Goal: Task Accomplishment & Management: Manage account settings

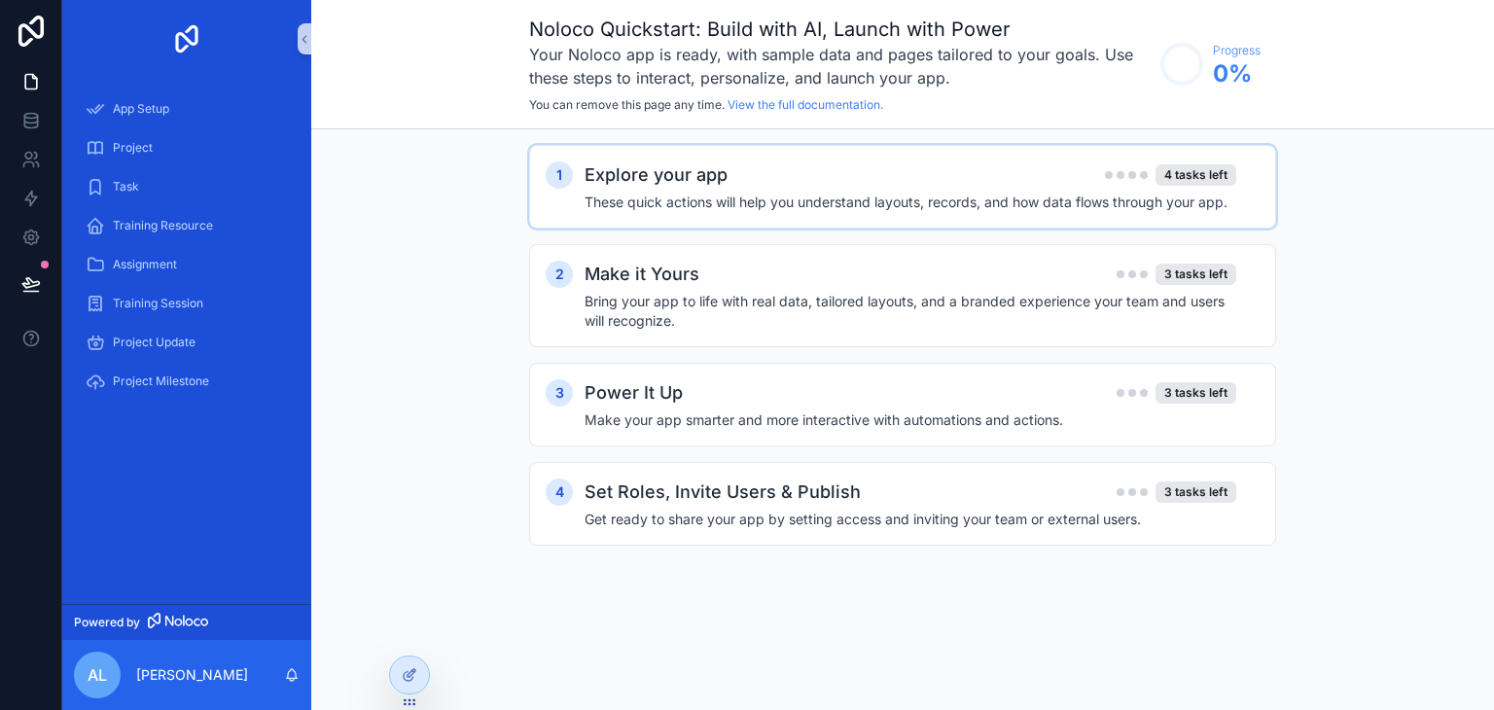
click at [1049, 205] on h4 "These quick actions will help you understand layouts, records, and how data flo…" at bounding box center [911, 202] width 652 height 19
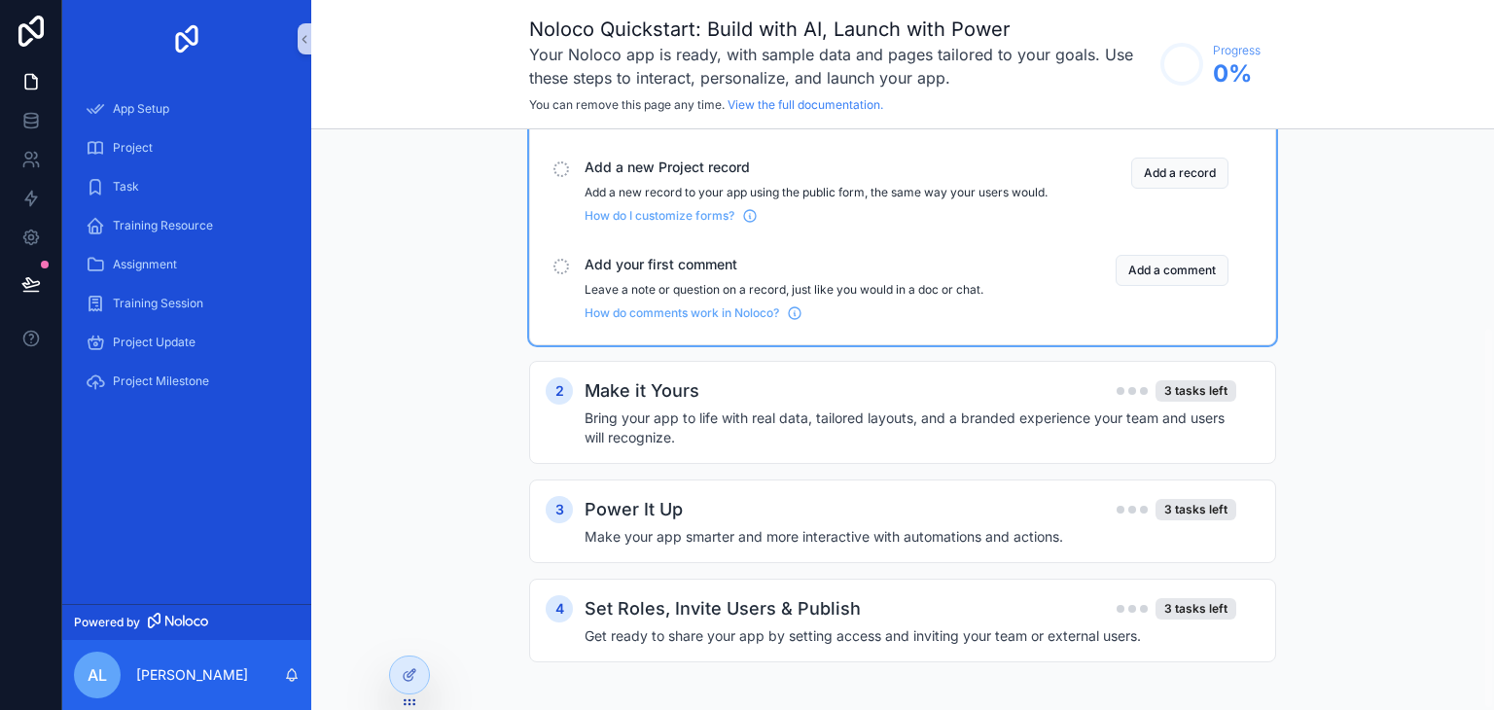
scroll to position [301, 0]
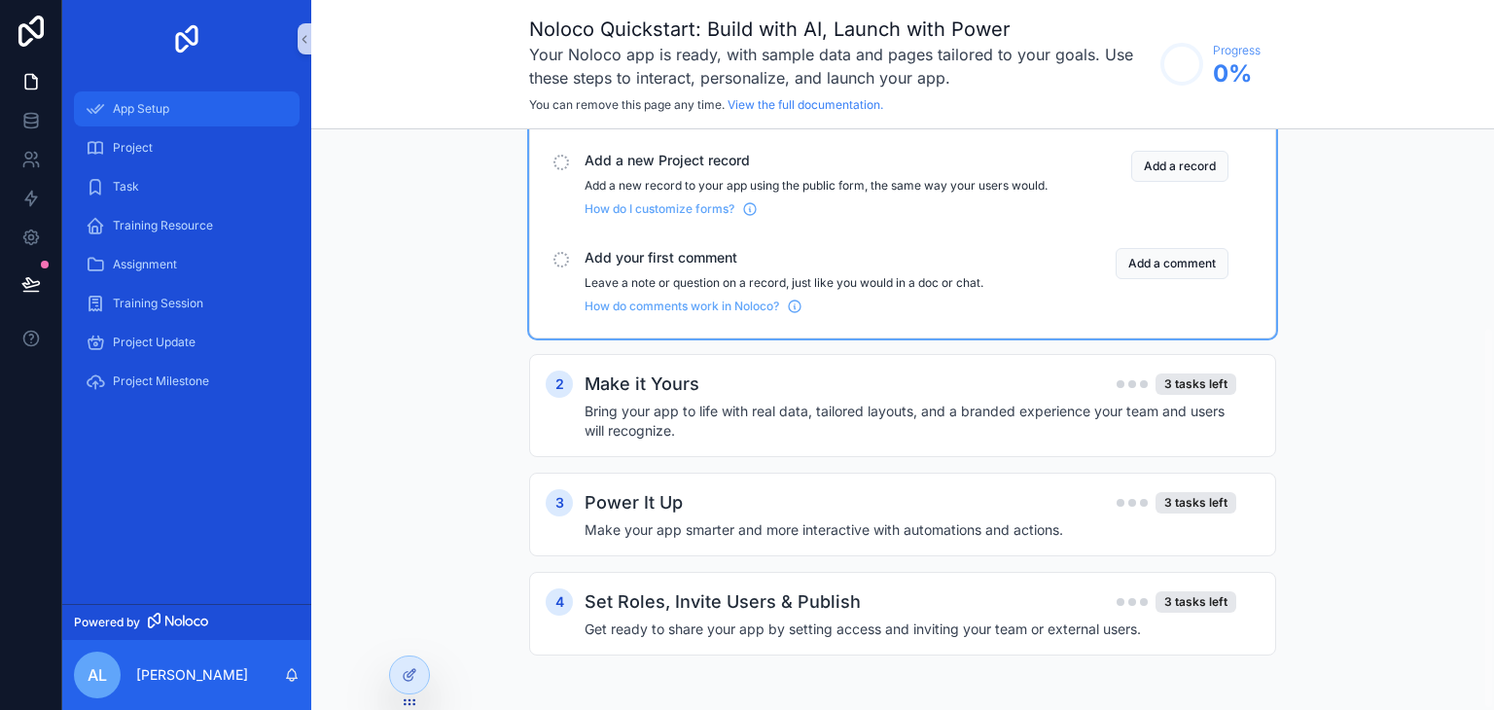
click at [175, 108] on div "App Setup" at bounding box center [187, 108] width 202 height 31
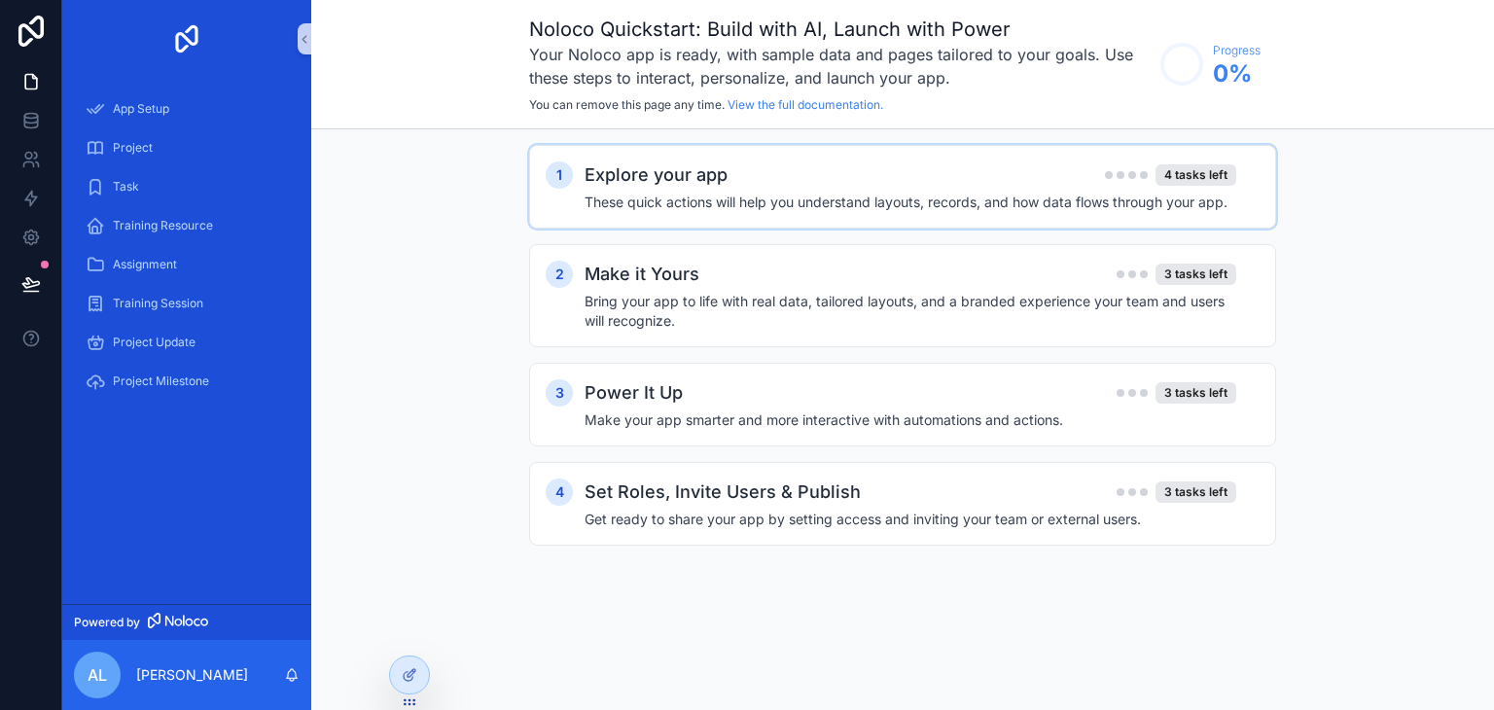
click at [826, 203] on h4 "These quick actions will help you understand layouts, records, and how data flo…" at bounding box center [911, 202] width 652 height 19
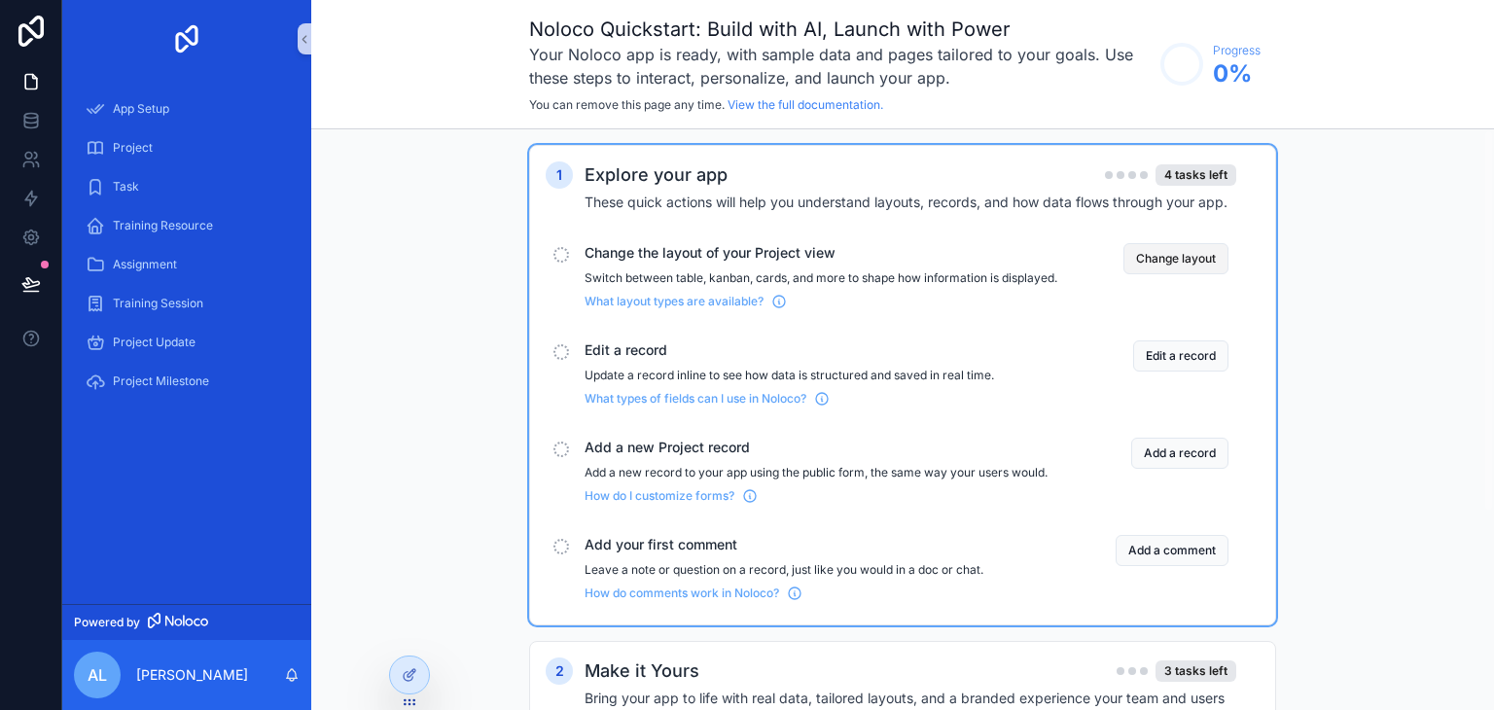
click at [1179, 260] on button "Change layout" at bounding box center [1175, 258] width 105 height 31
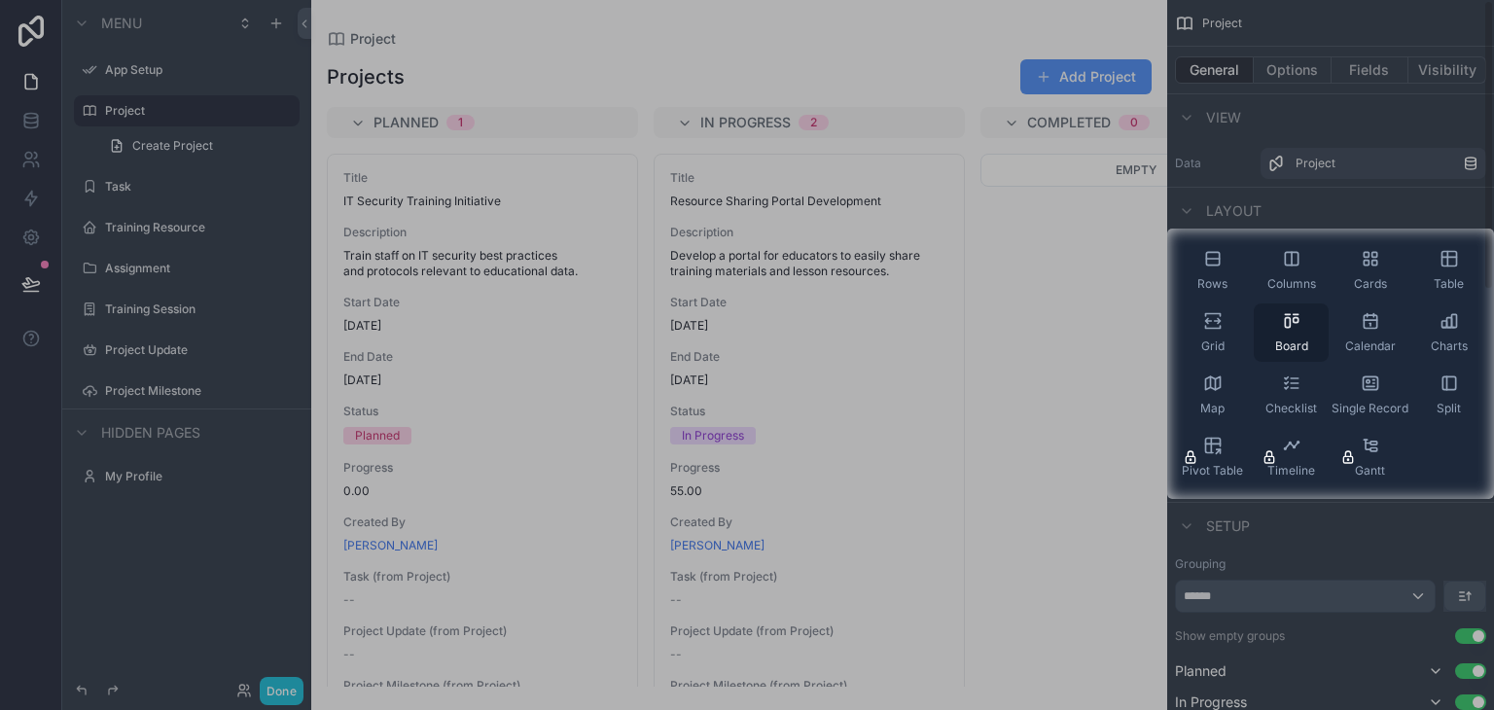
click at [1327, 335] on div "Board" at bounding box center [1291, 332] width 75 height 58
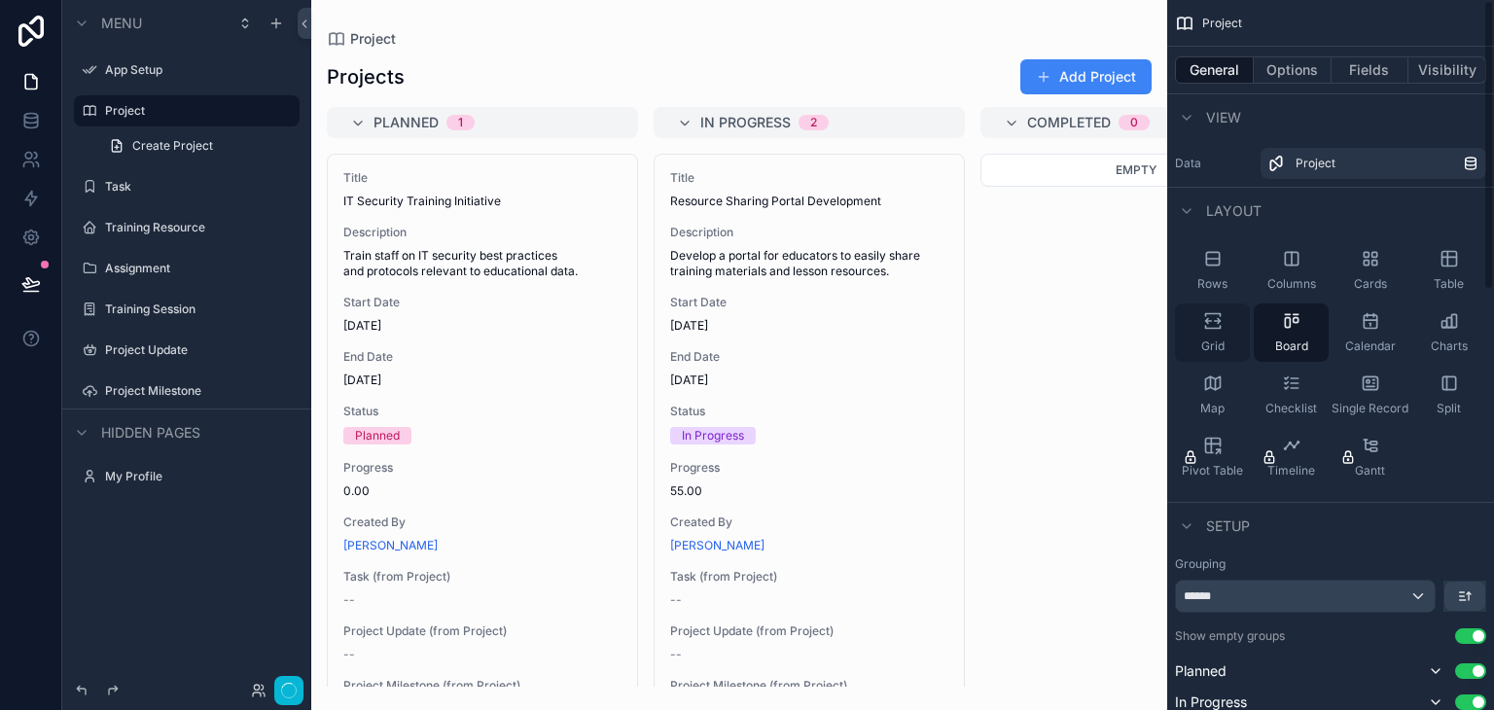
click at [1234, 336] on div "Grid" at bounding box center [1212, 332] width 75 height 58
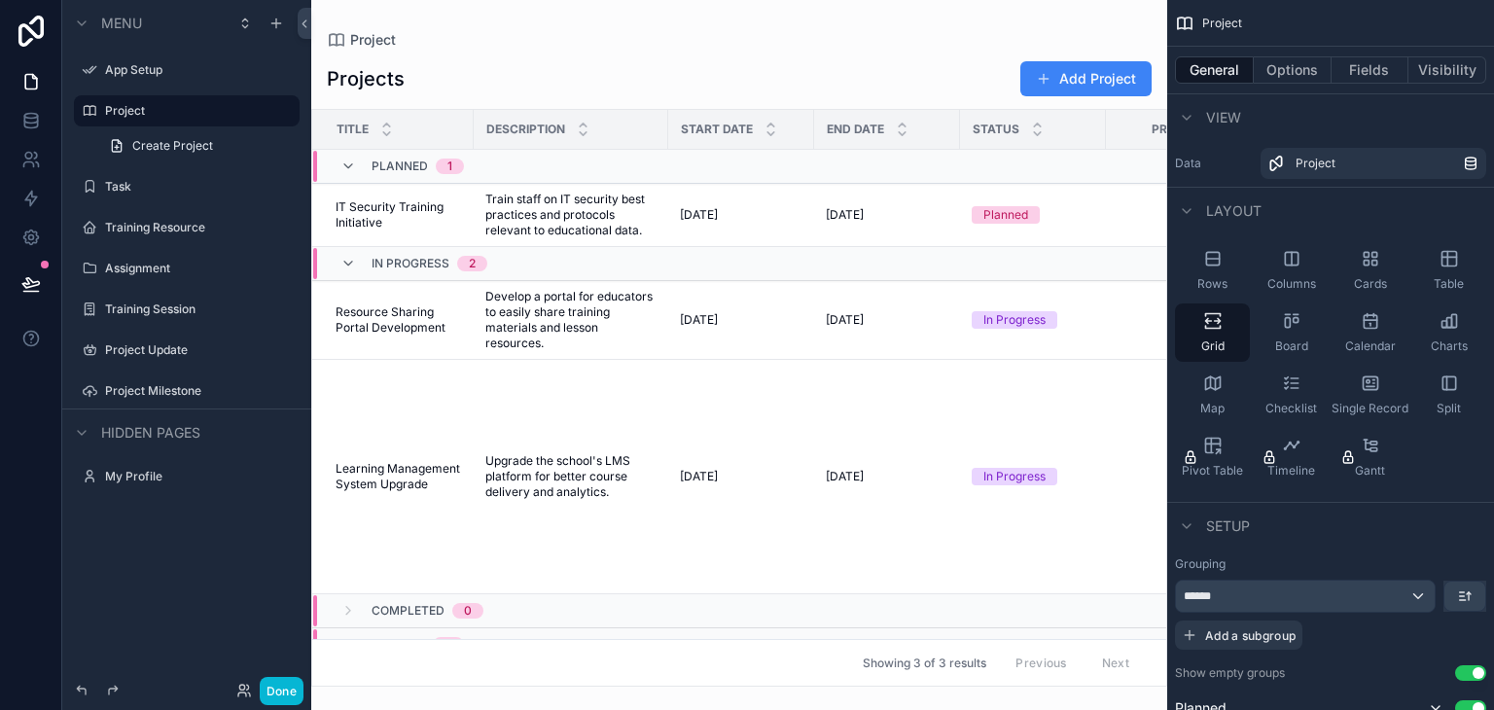
click at [980, 332] on div "scrollable content" at bounding box center [739, 355] width 856 height 710
click at [665, 266] on div "In Progress 2" at bounding box center [563, 263] width 500 height 31
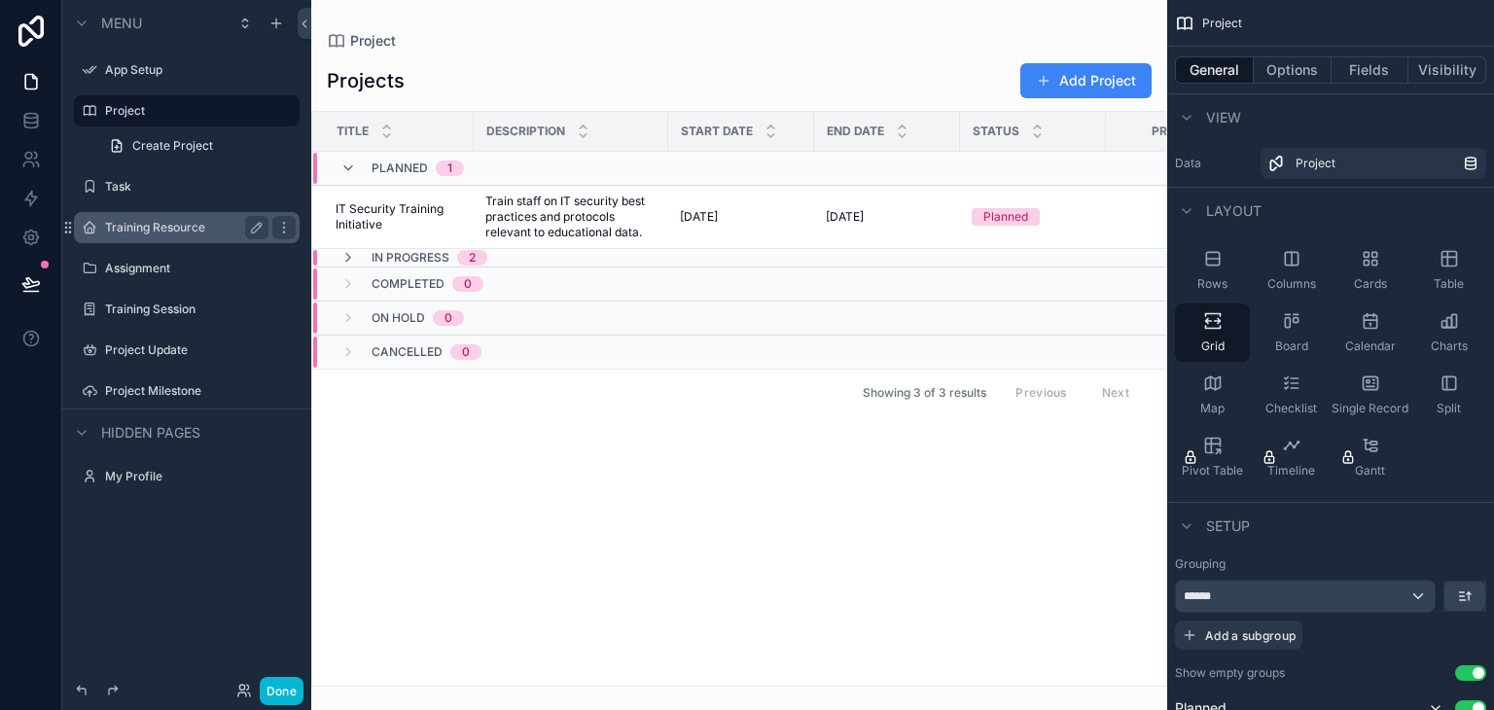
click at [177, 238] on div "Training Resource" at bounding box center [186, 227] width 163 height 23
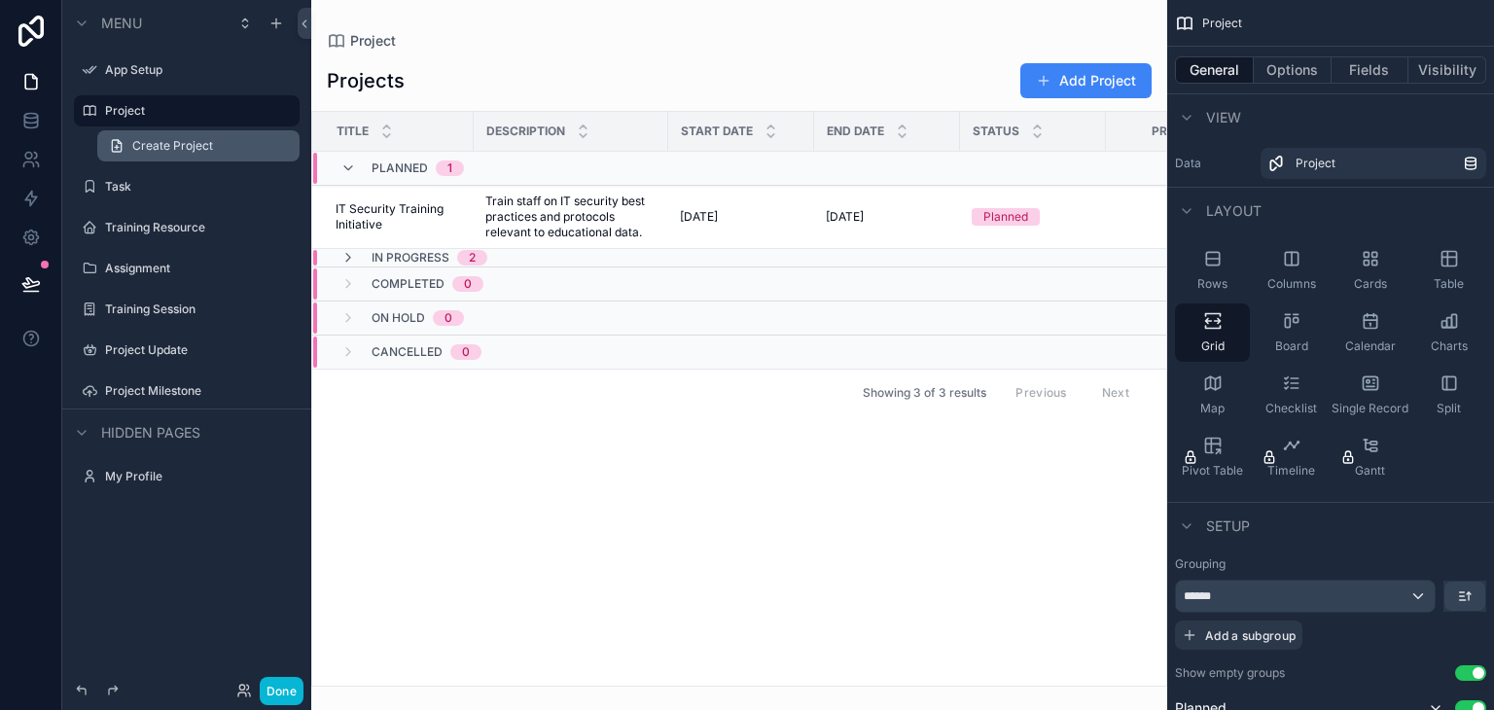
click at [191, 149] on span "Create Project" at bounding box center [172, 146] width 81 height 16
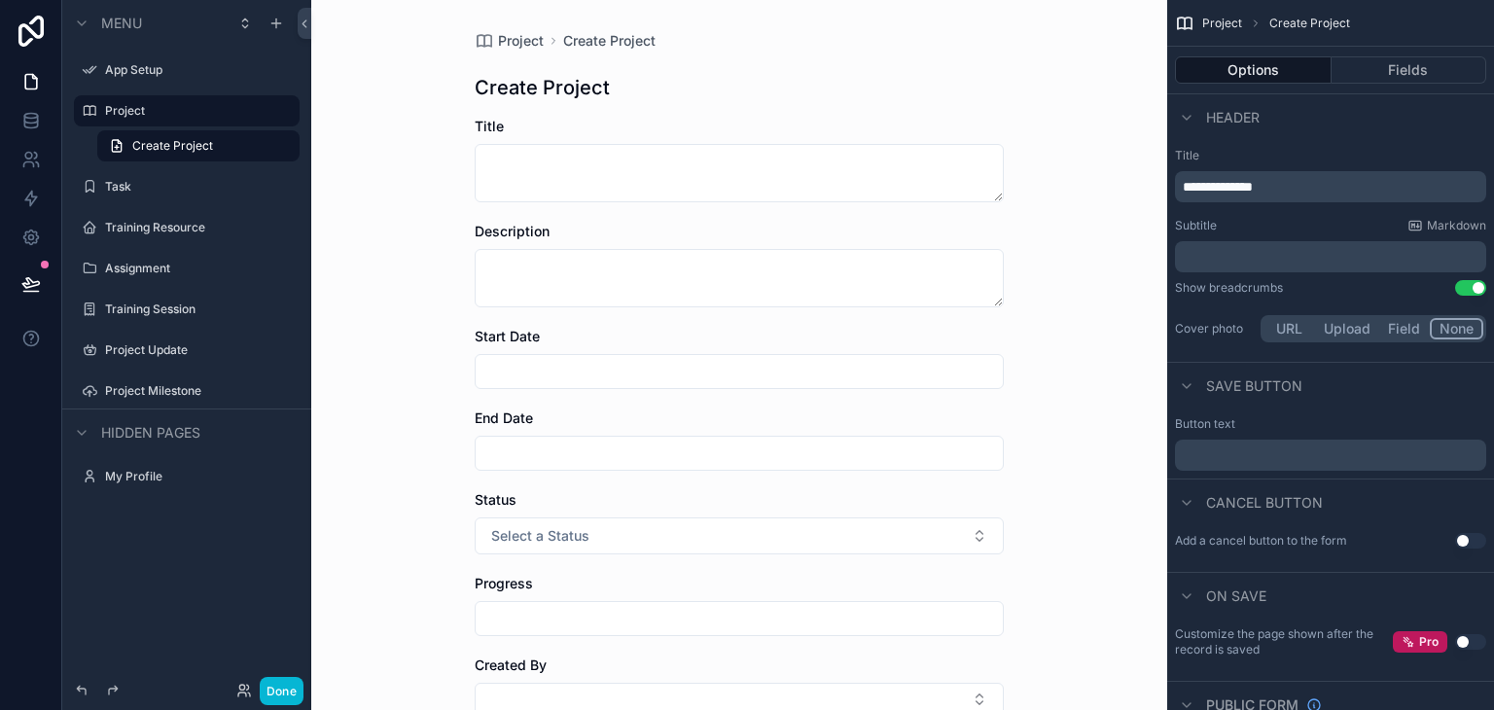
click at [7, 39] on link at bounding box center [31, 31] width 62 height 62
click at [30, 68] on link at bounding box center [30, 81] width 61 height 39
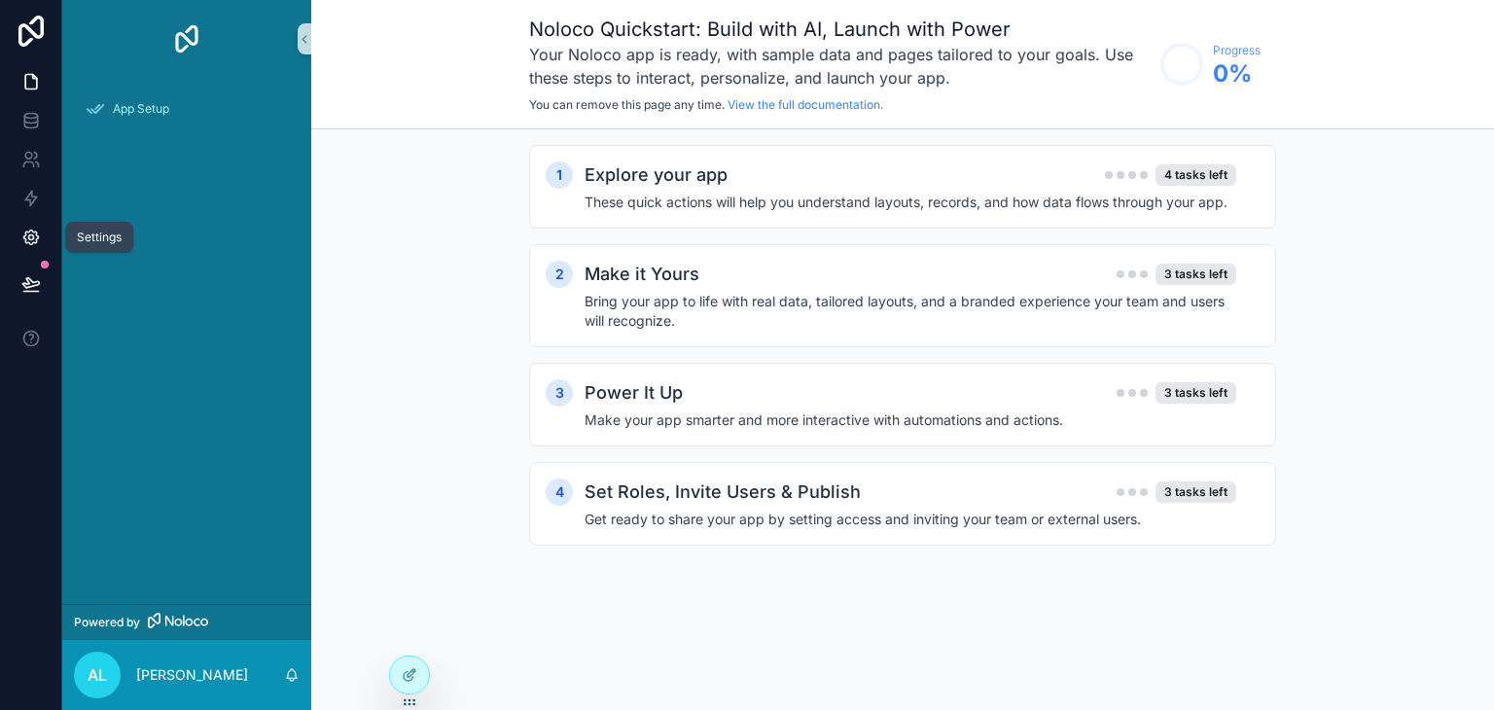
click at [25, 226] on link at bounding box center [30, 237] width 61 height 39
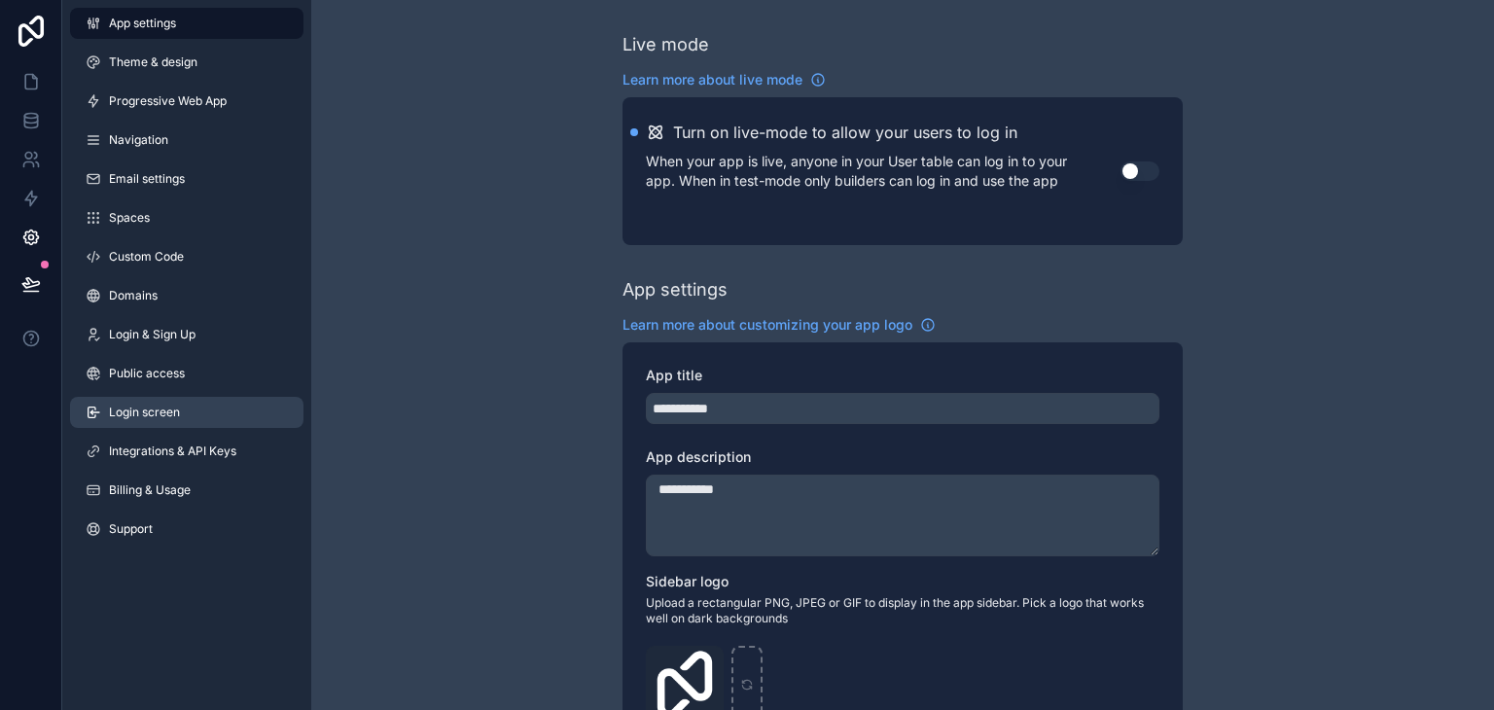
click at [190, 413] on link "Login screen" at bounding box center [186, 412] width 233 height 31
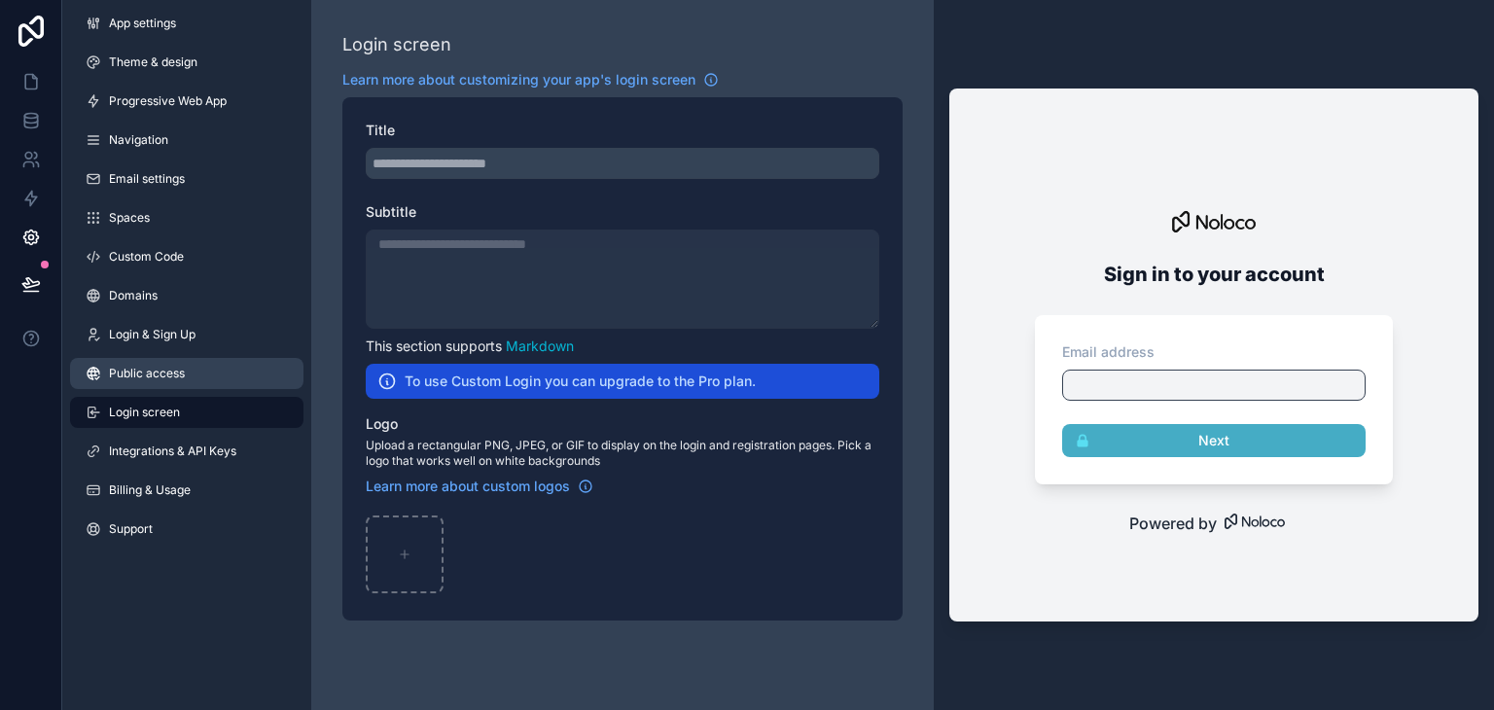
click at [196, 367] on link "Public access" at bounding box center [186, 373] width 233 height 31
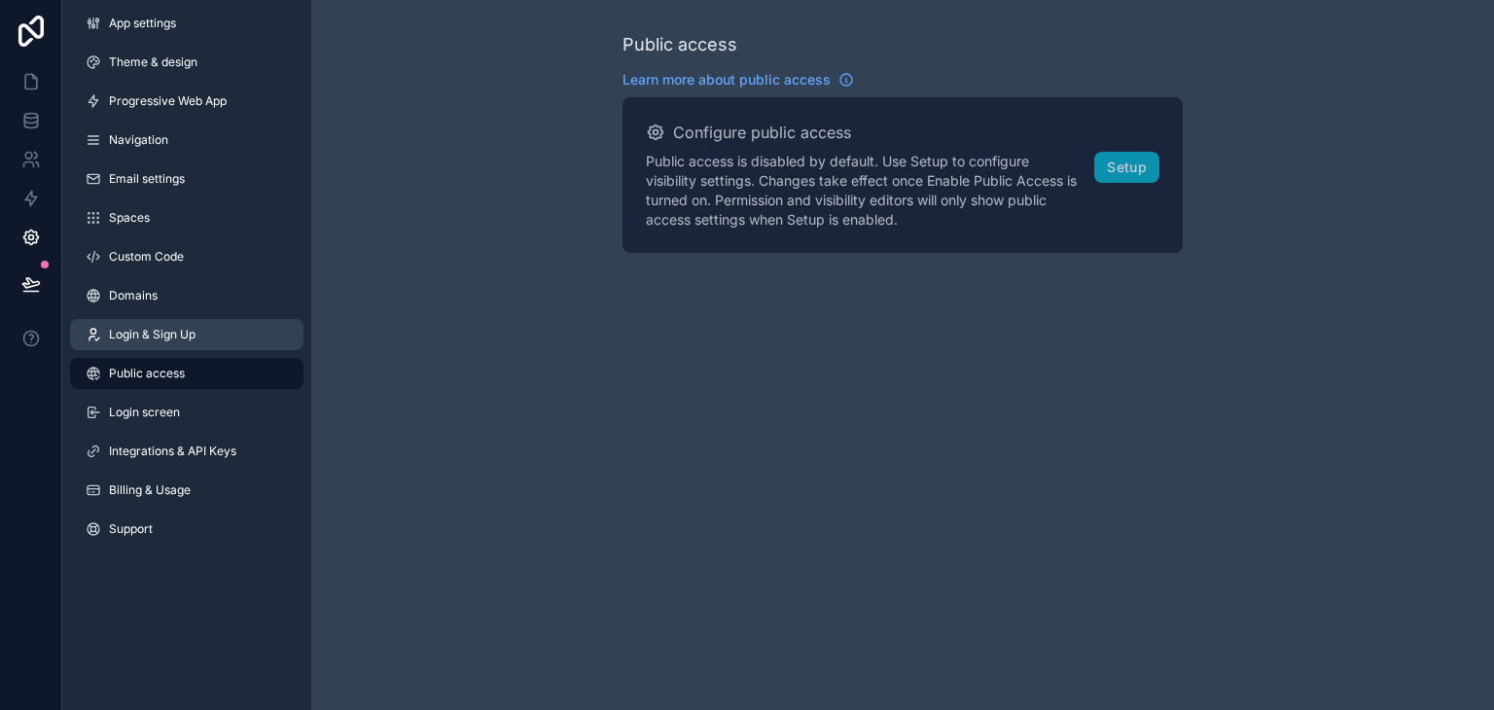
click at [196, 322] on link "Login & Sign Up" at bounding box center [186, 334] width 233 height 31
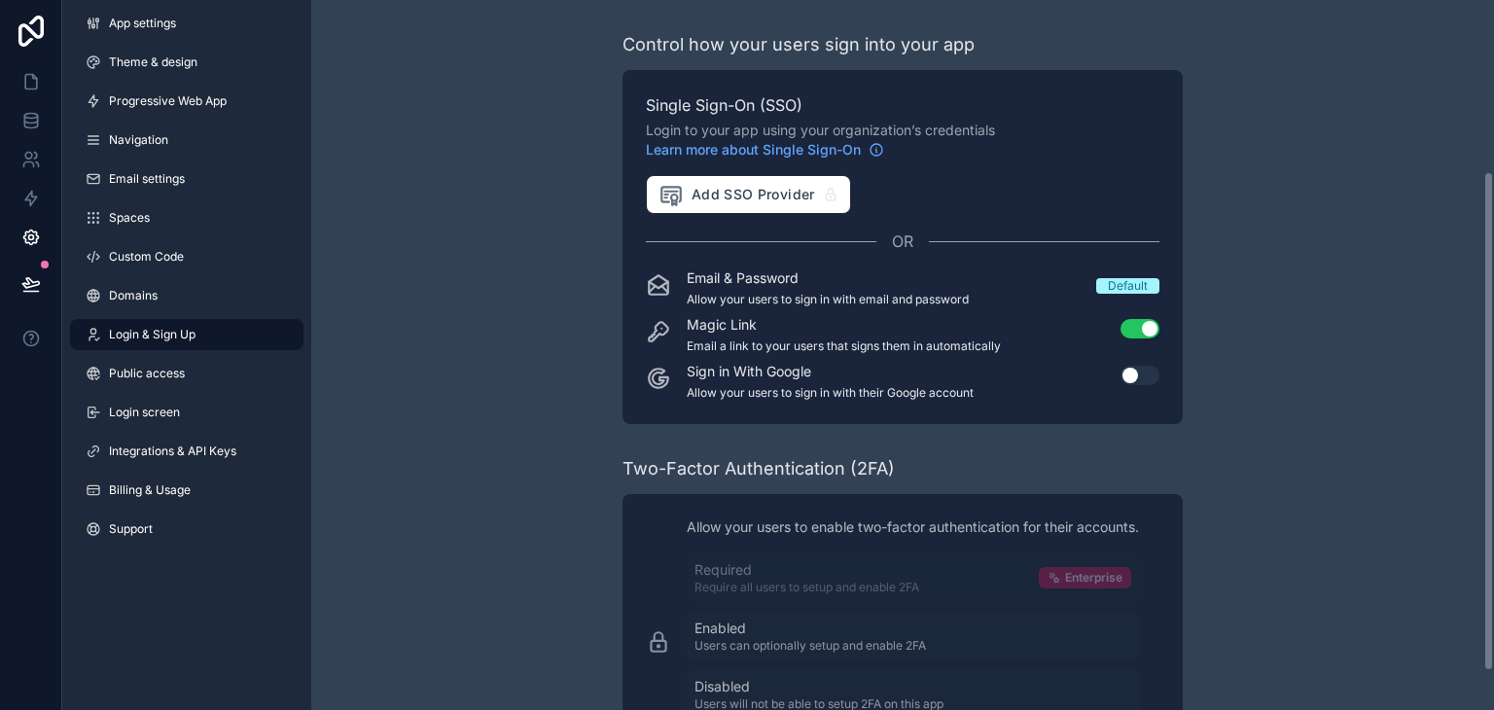
scroll to position [298, 0]
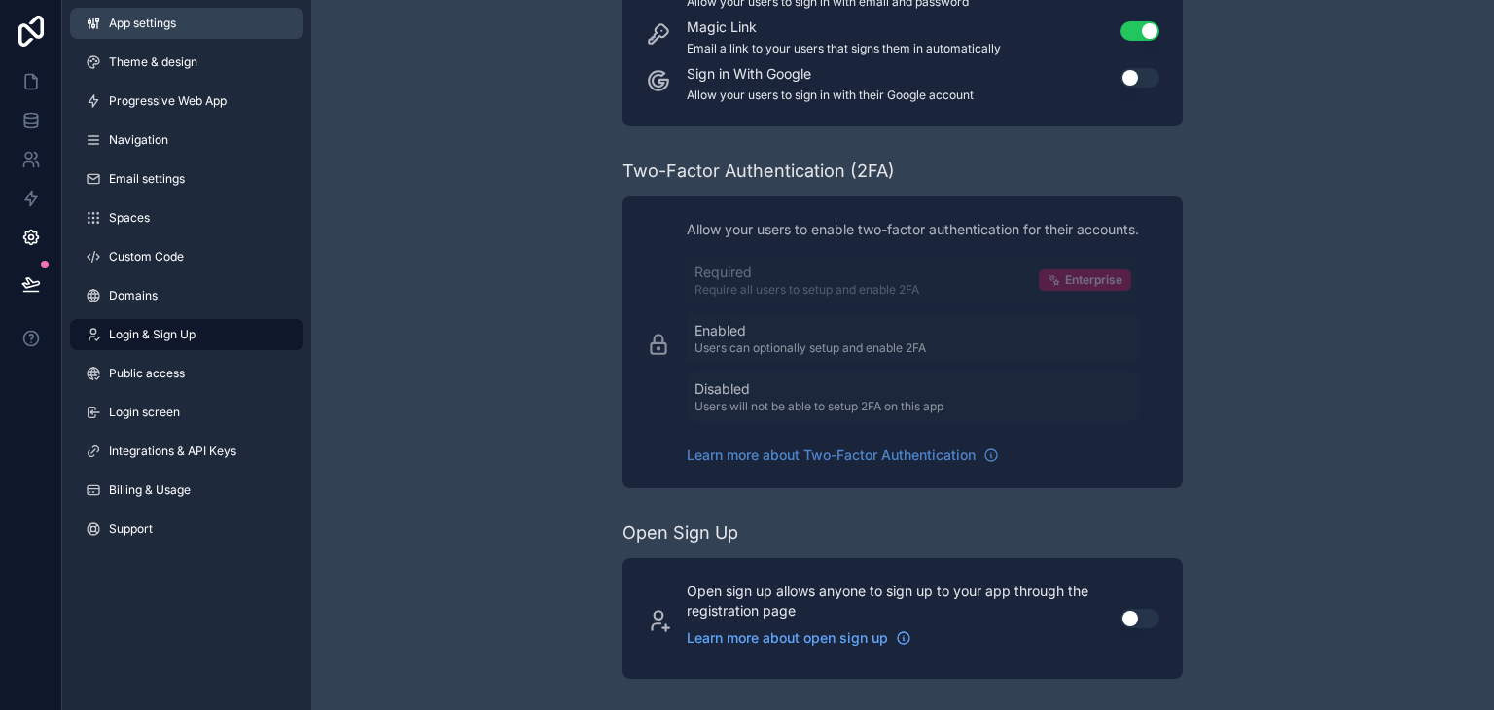
click at [160, 30] on span "App settings" at bounding box center [142, 24] width 67 height 16
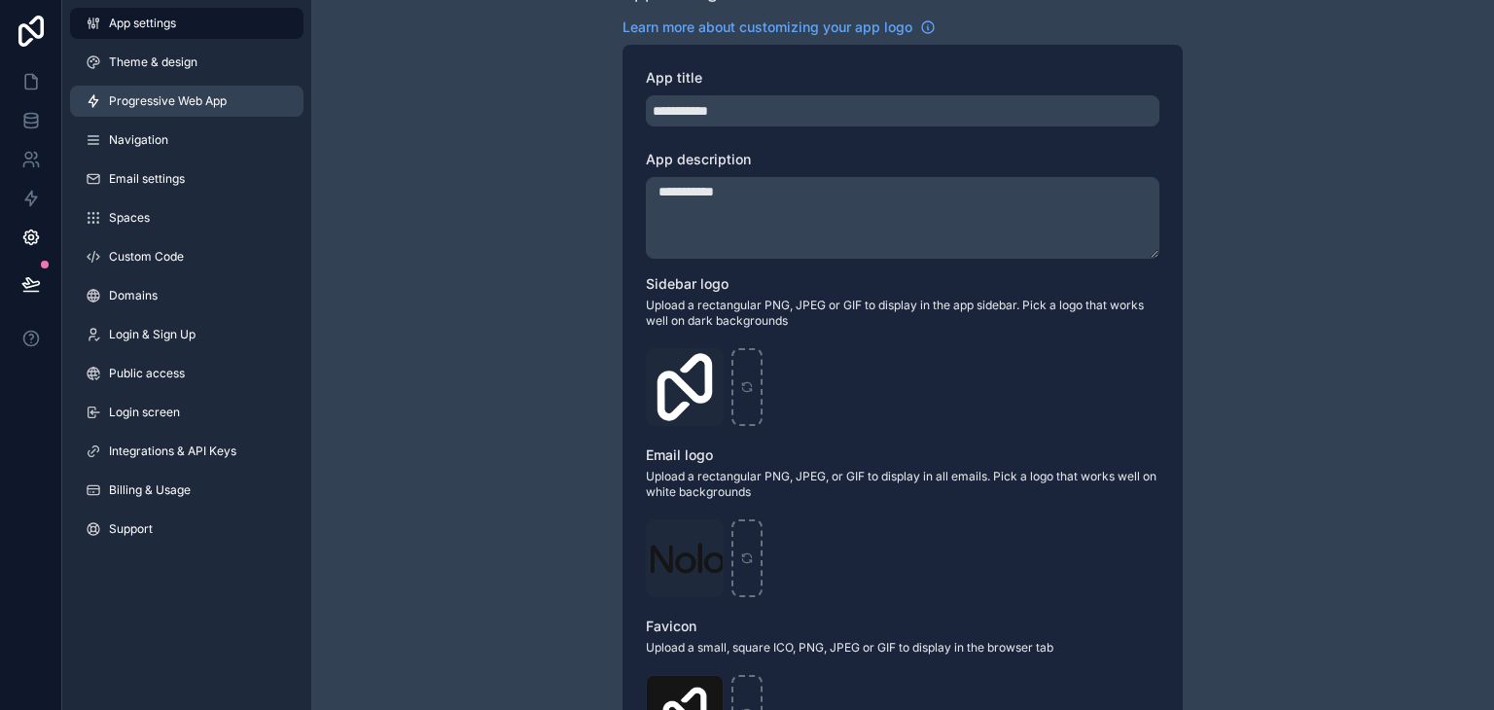
click at [233, 102] on link "Progressive Web App" at bounding box center [186, 101] width 233 height 31
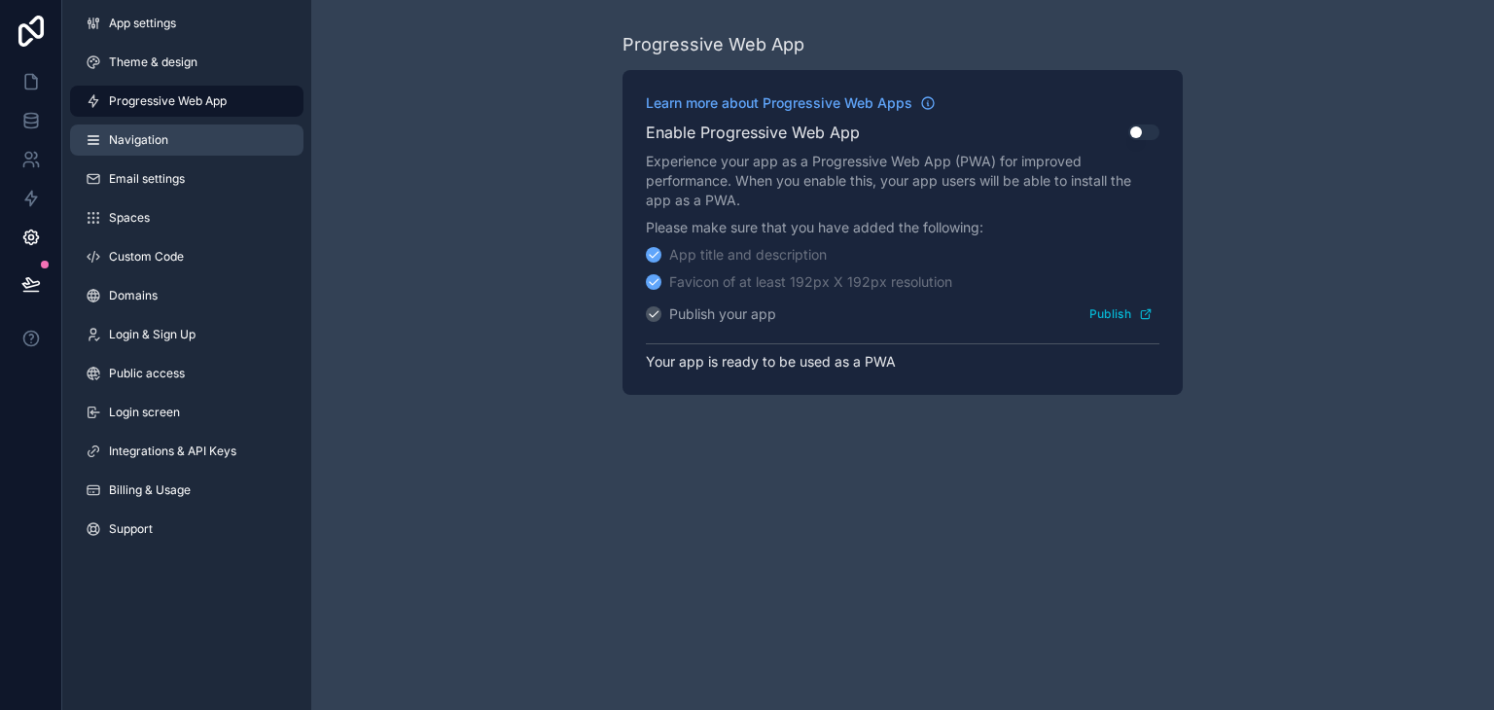
click at [215, 127] on link "Navigation" at bounding box center [186, 139] width 233 height 31
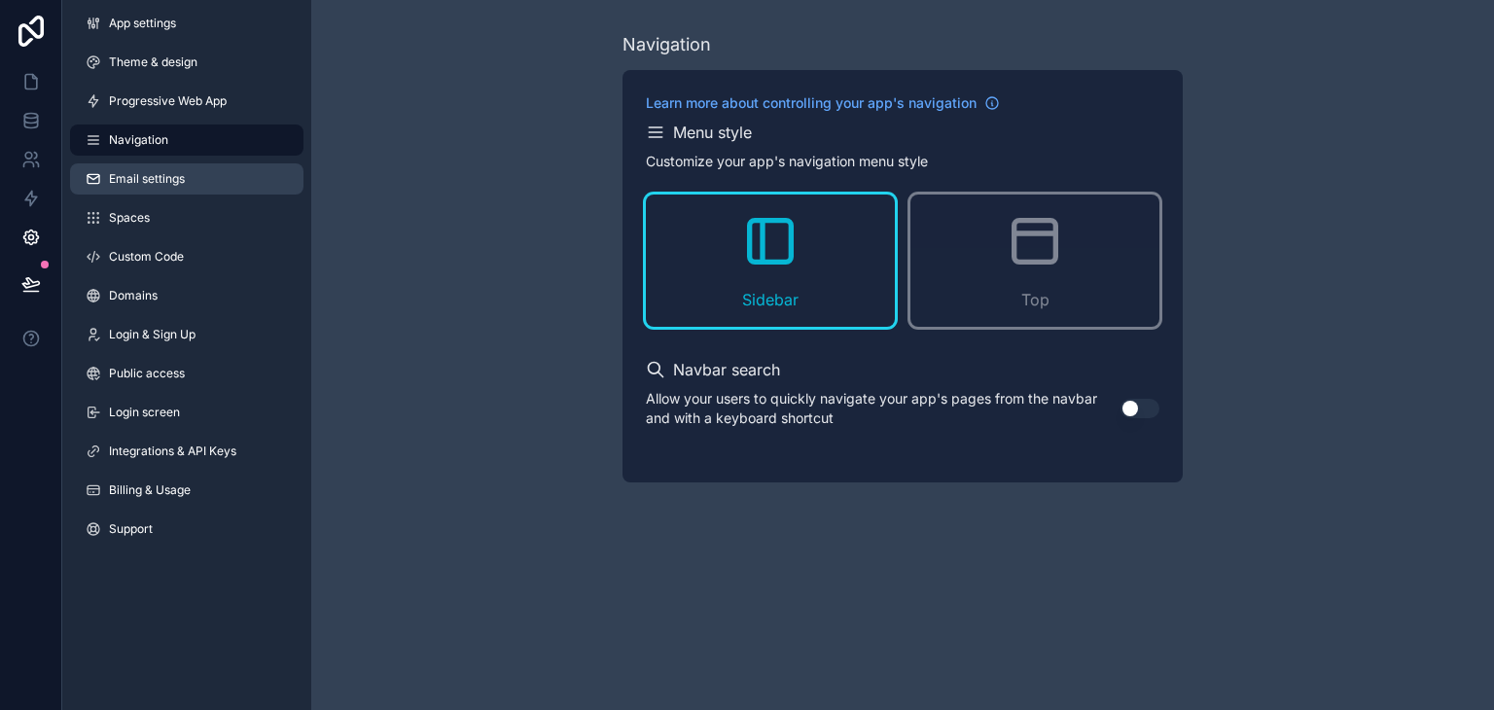
click at [193, 175] on link "Email settings" at bounding box center [186, 178] width 233 height 31
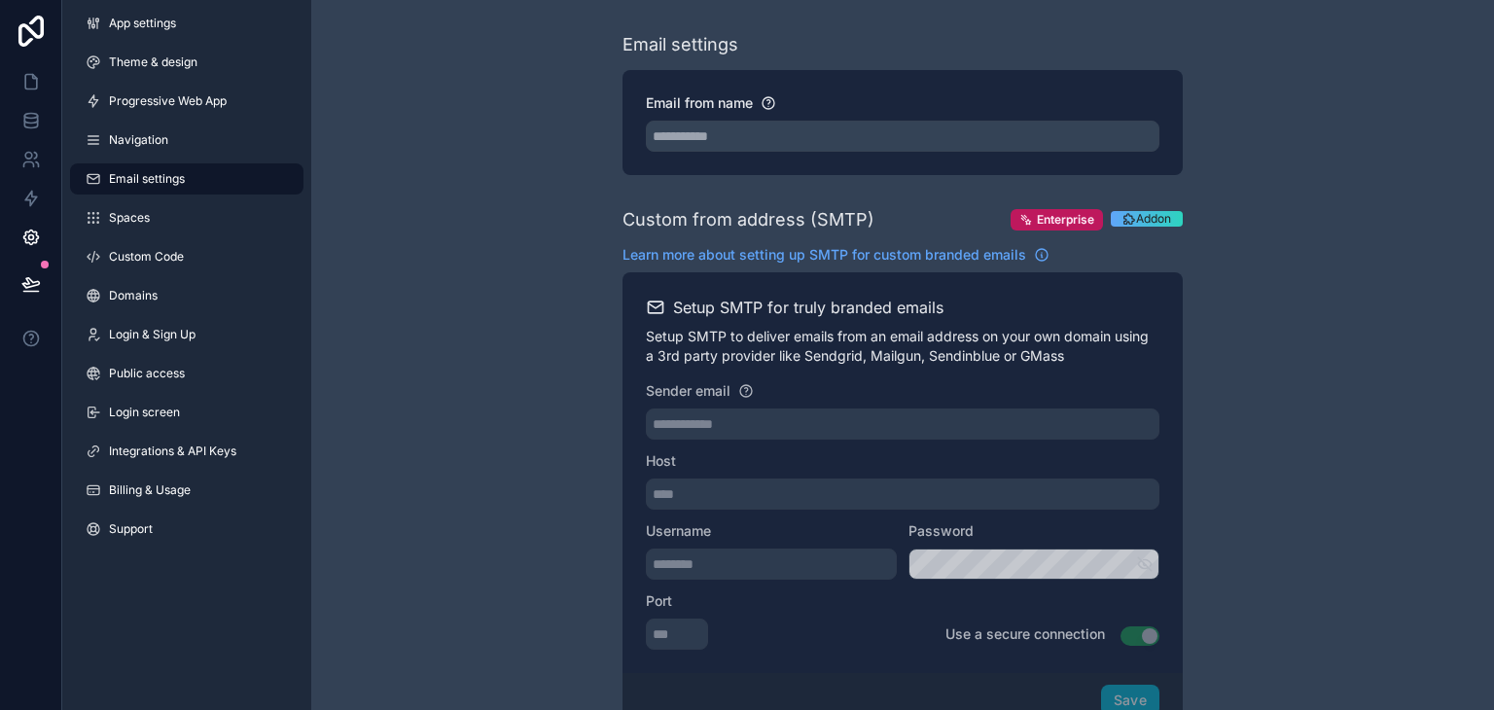
click at [206, 314] on div "App settings Theme & design Progressive Web App Navigation Email settings Space…" at bounding box center [186, 280] width 249 height 560
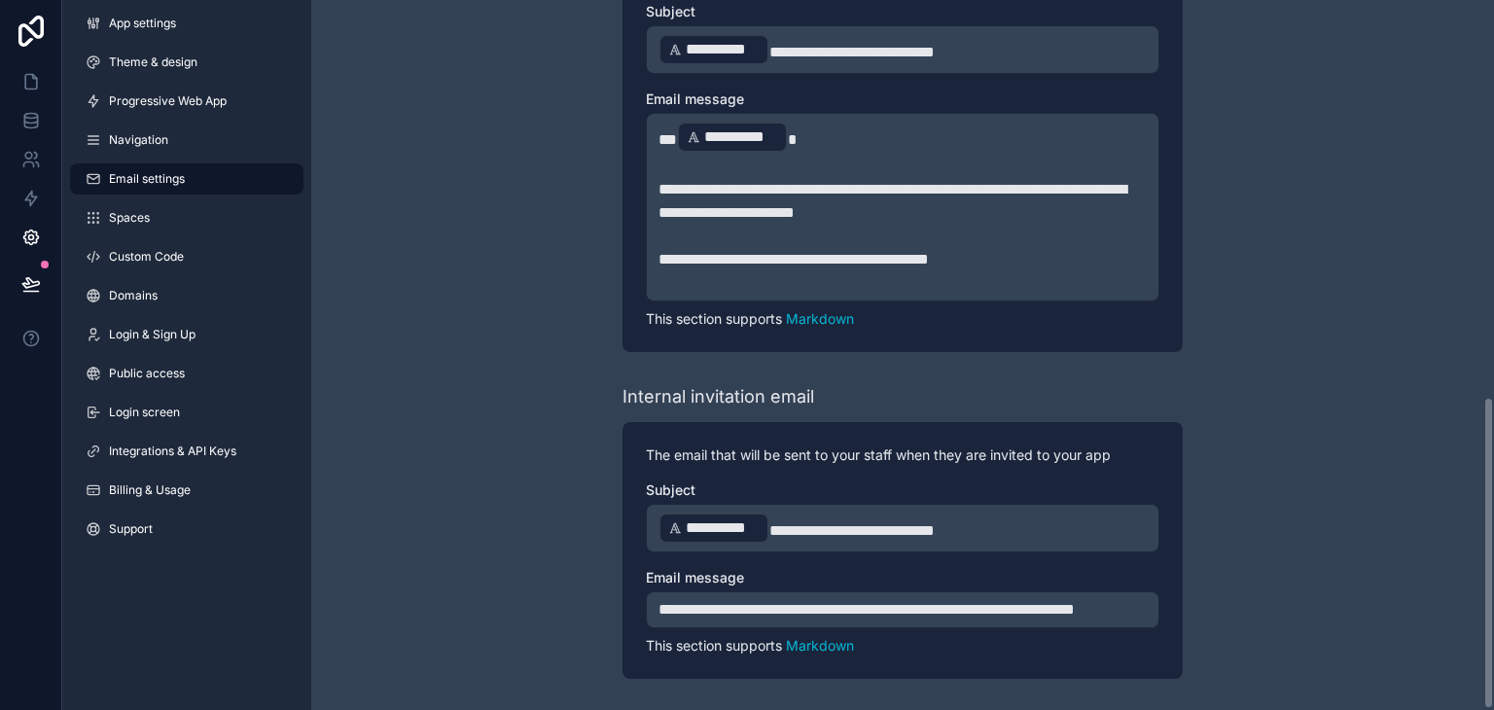
scroll to position [900, 0]
click at [174, 243] on link "Custom Code" at bounding box center [186, 256] width 233 height 31
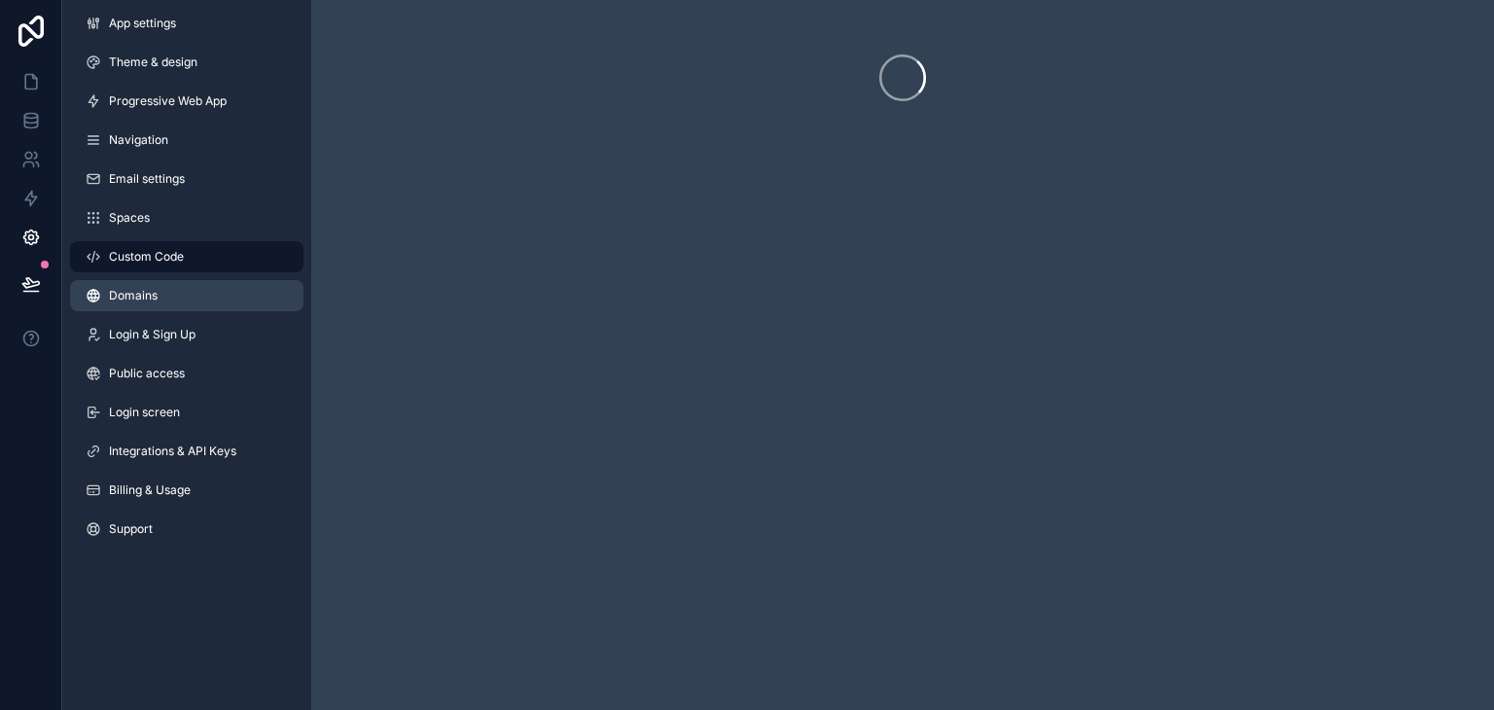
click at [183, 285] on div "App settings Theme & design Progressive Web App Navigation Email settings Space…" at bounding box center [186, 280] width 249 height 560
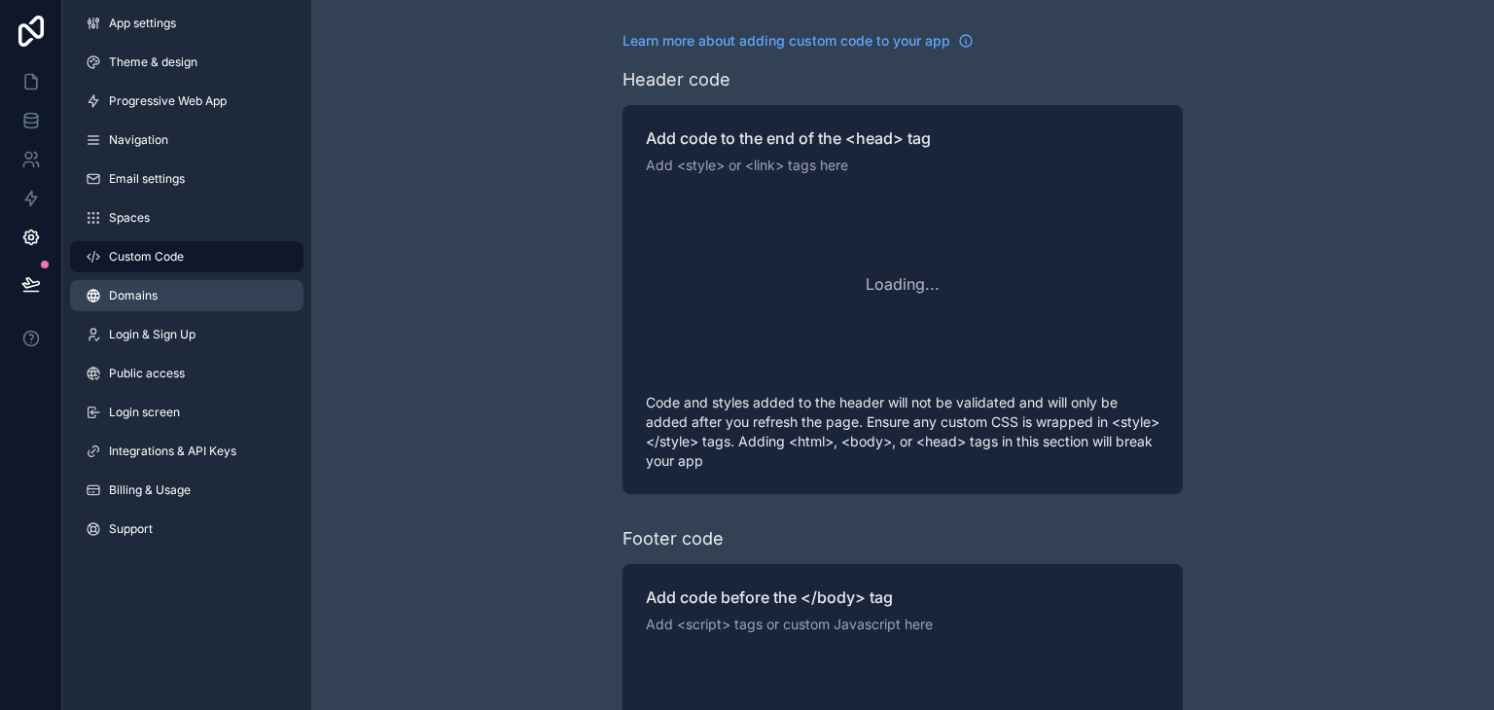
click at [183, 304] on link "Domains" at bounding box center [186, 295] width 233 height 31
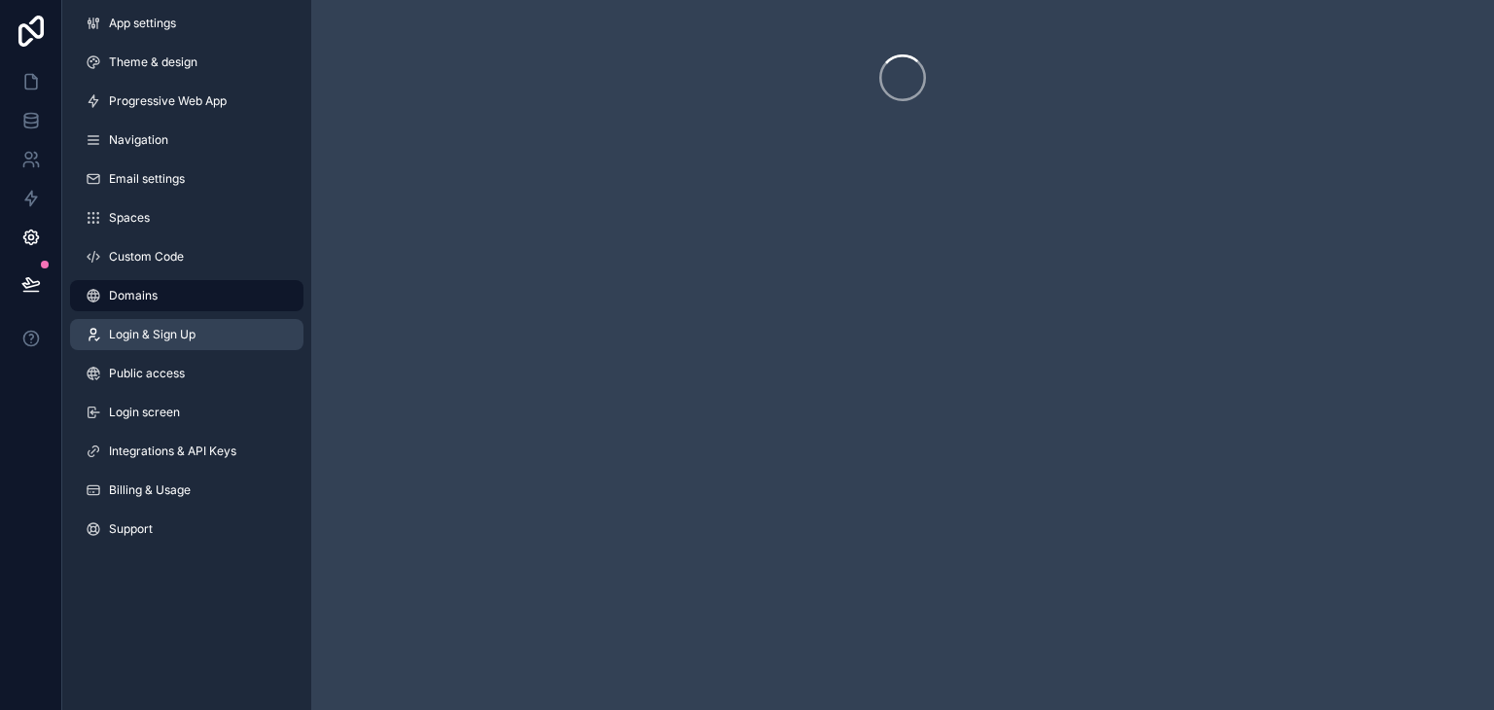
click at [183, 338] on span "Login & Sign Up" at bounding box center [152, 335] width 87 height 16
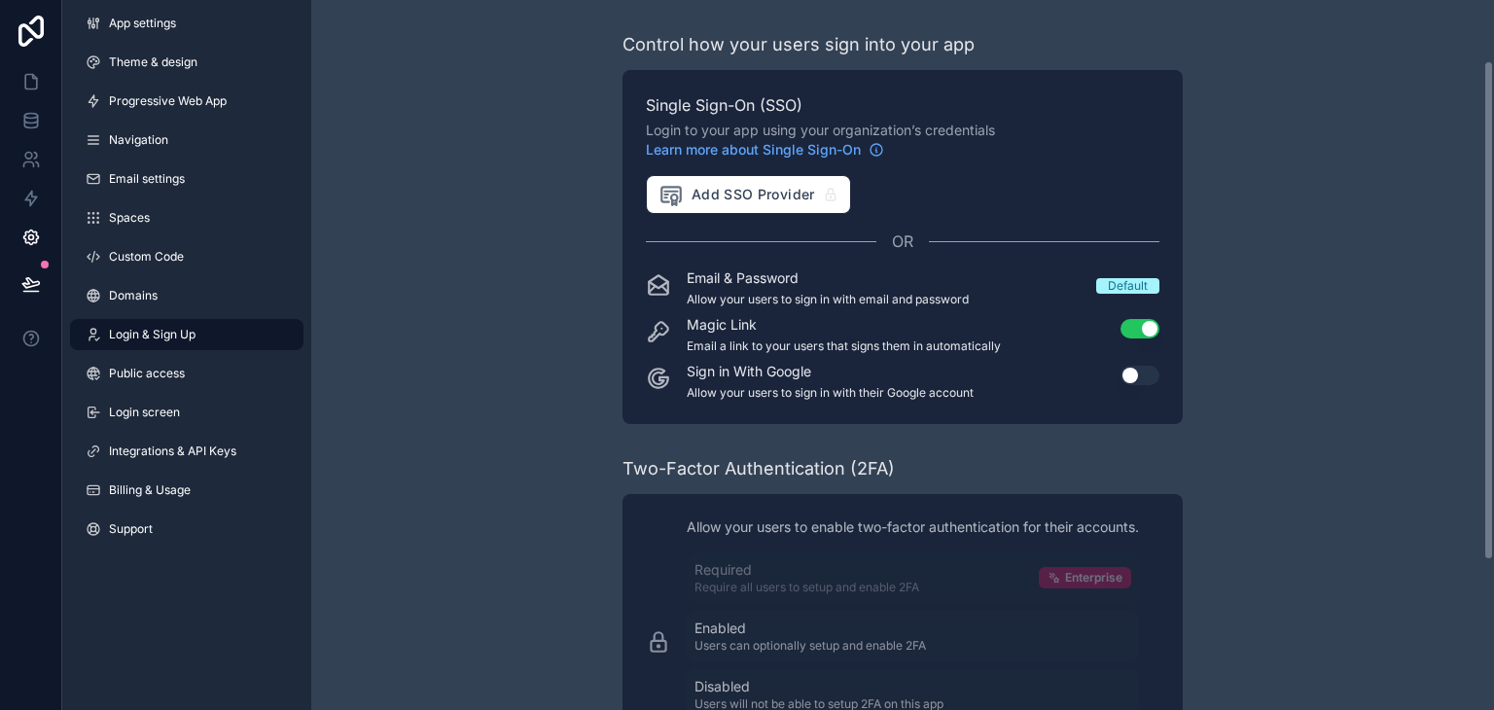
scroll to position [298, 0]
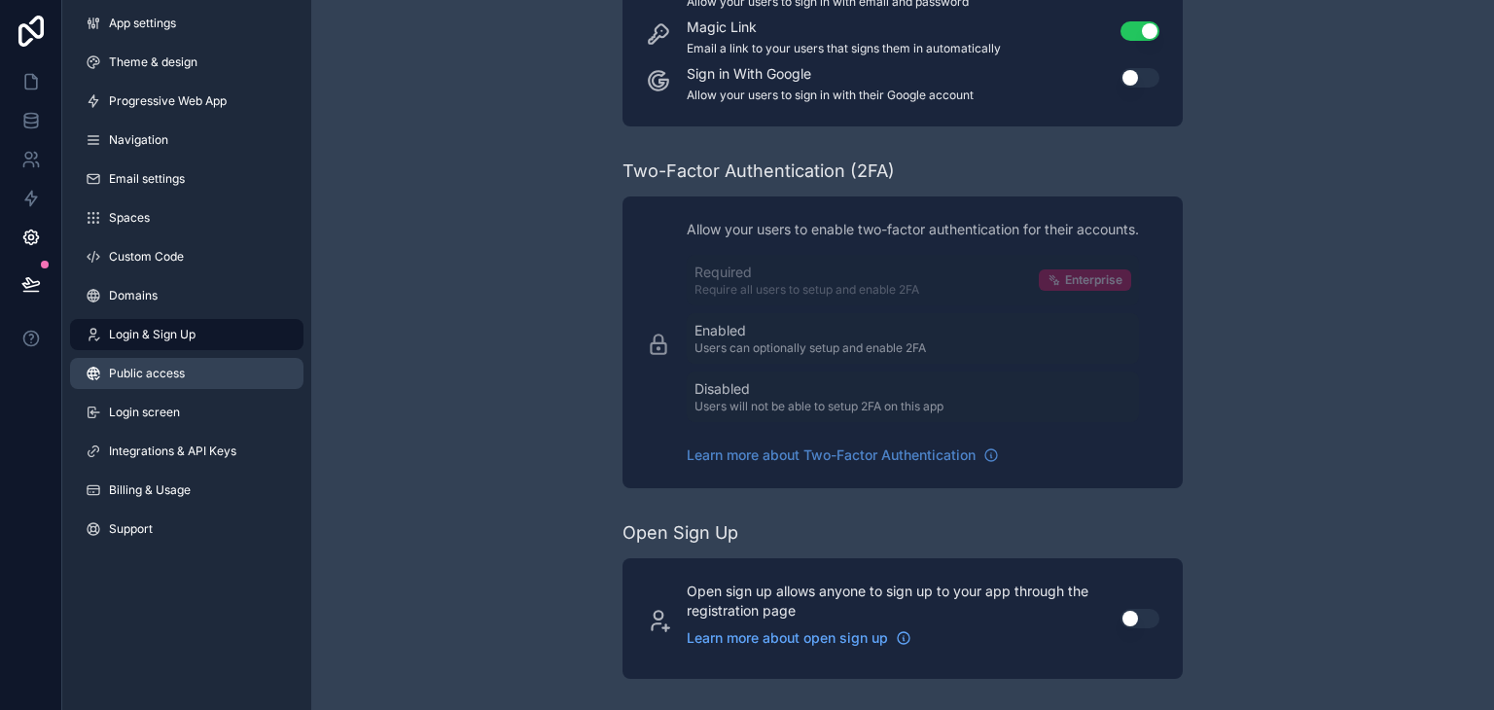
click at [165, 374] on span "Public access" at bounding box center [147, 374] width 76 height 16
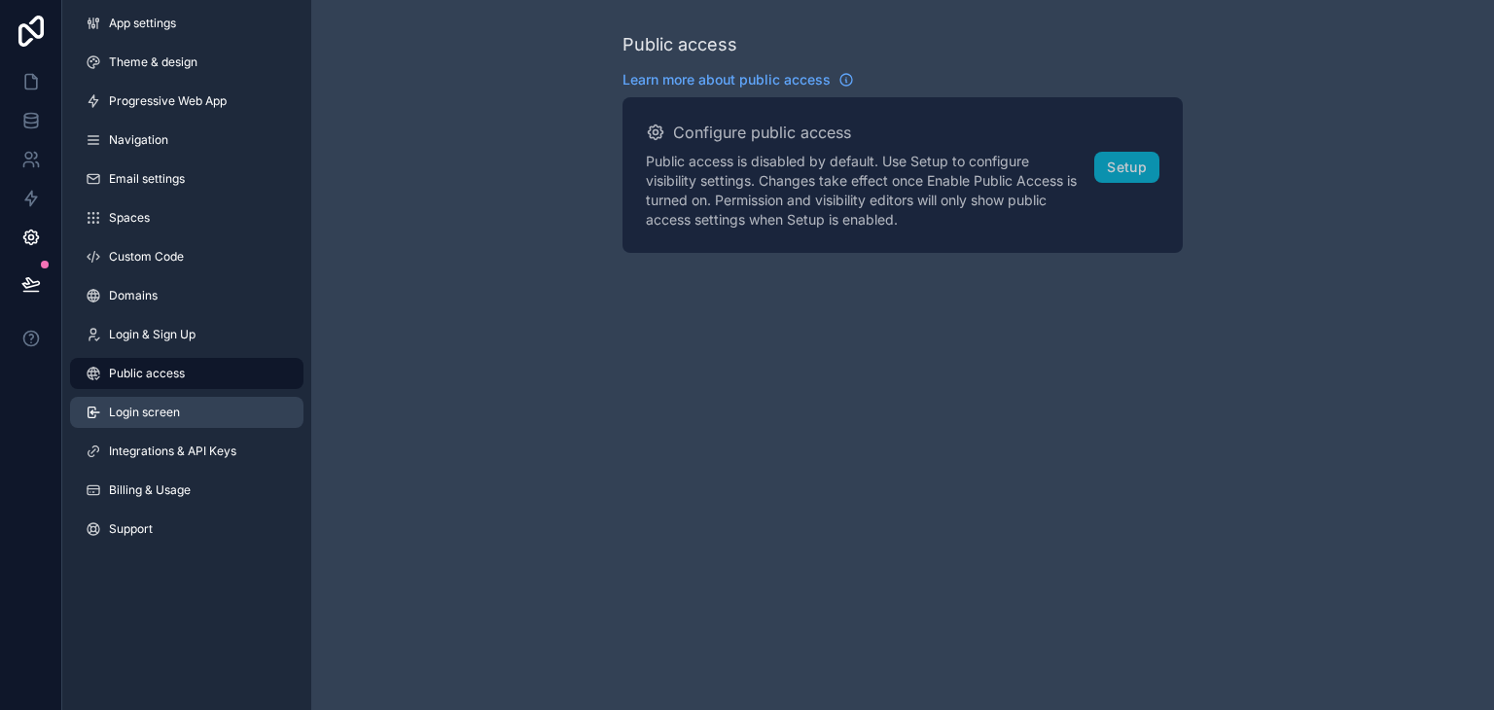
click at [164, 417] on span "Login screen" at bounding box center [144, 413] width 71 height 16
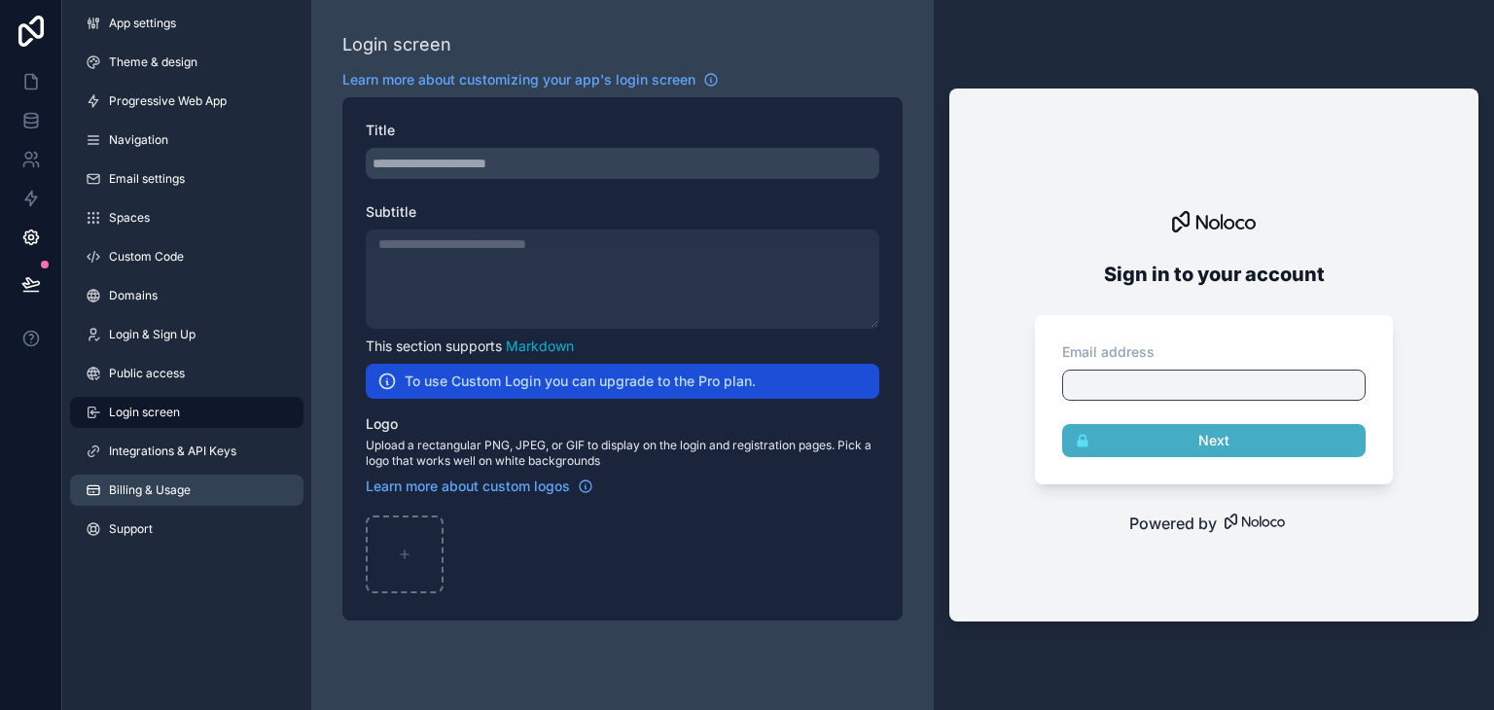
click at [189, 489] on span "Billing & Usage" at bounding box center [150, 490] width 82 height 16
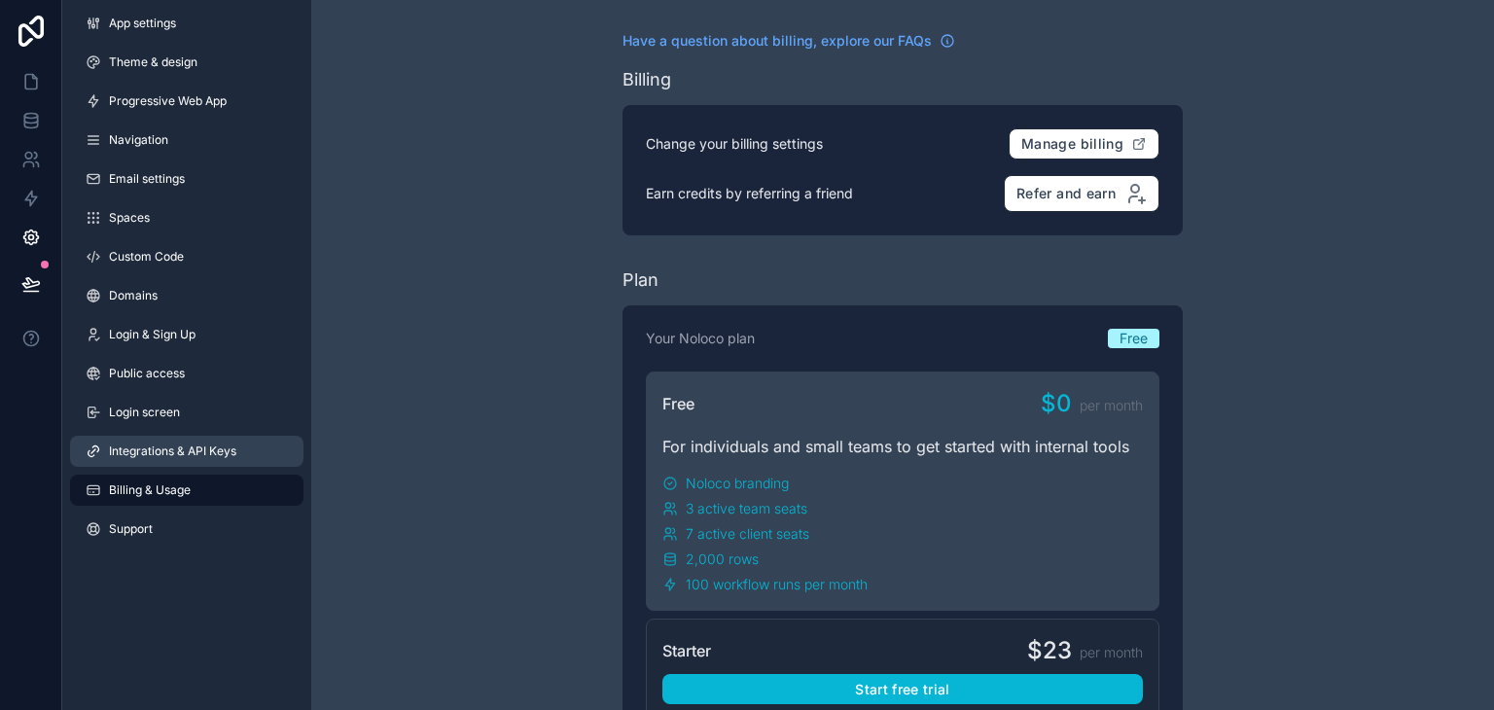
click at [219, 449] on span "Integrations & API Keys" at bounding box center [172, 451] width 127 height 16
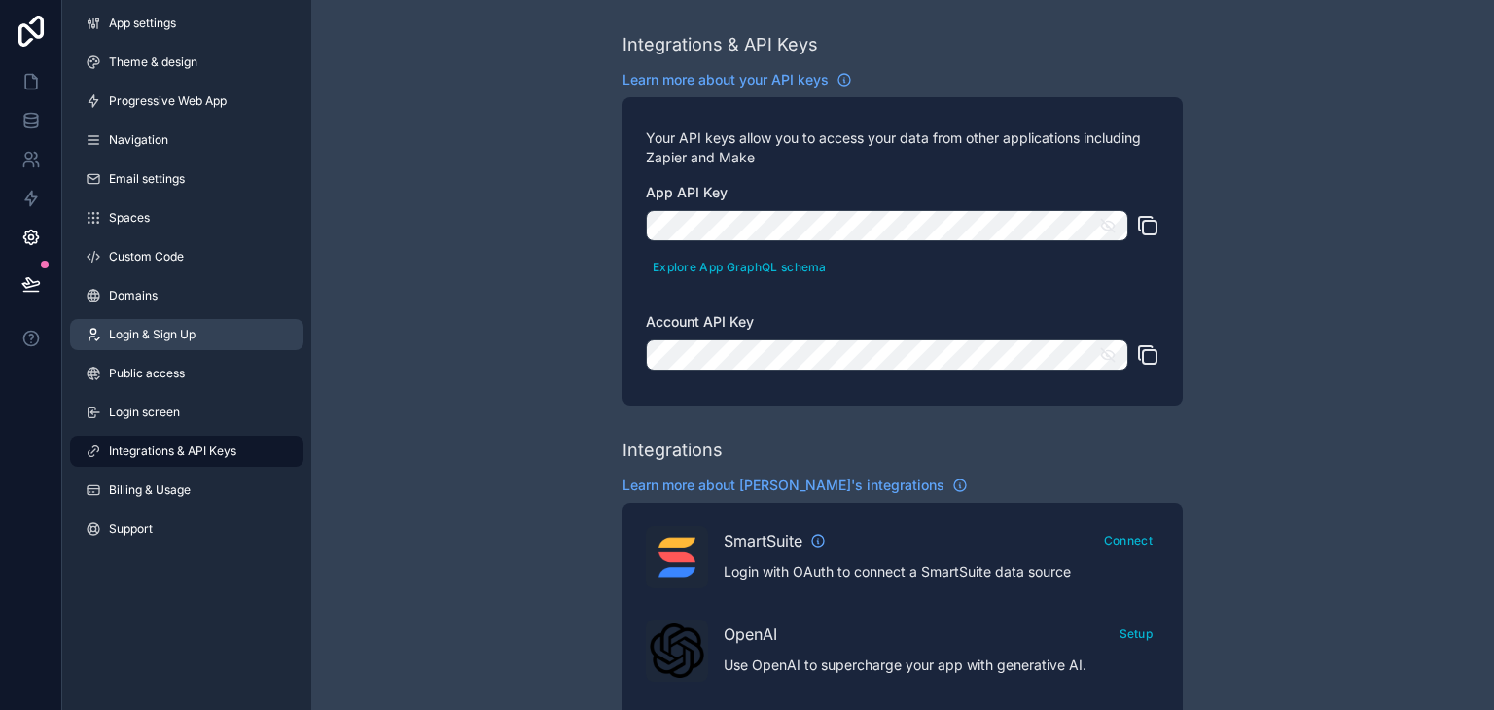
click at [199, 345] on link "Login & Sign Up" at bounding box center [186, 334] width 233 height 31
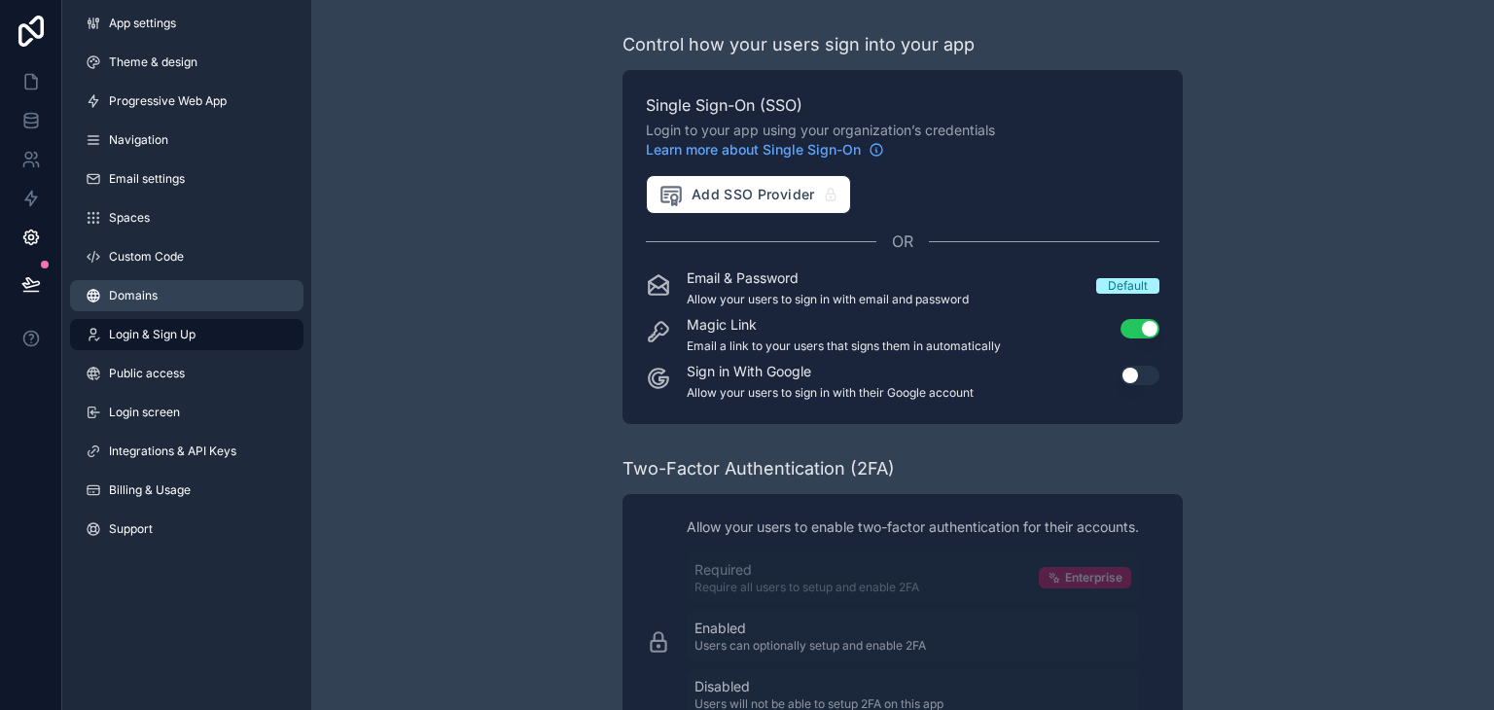
click at [213, 293] on link "Domains" at bounding box center [186, 295] width 233 height 31
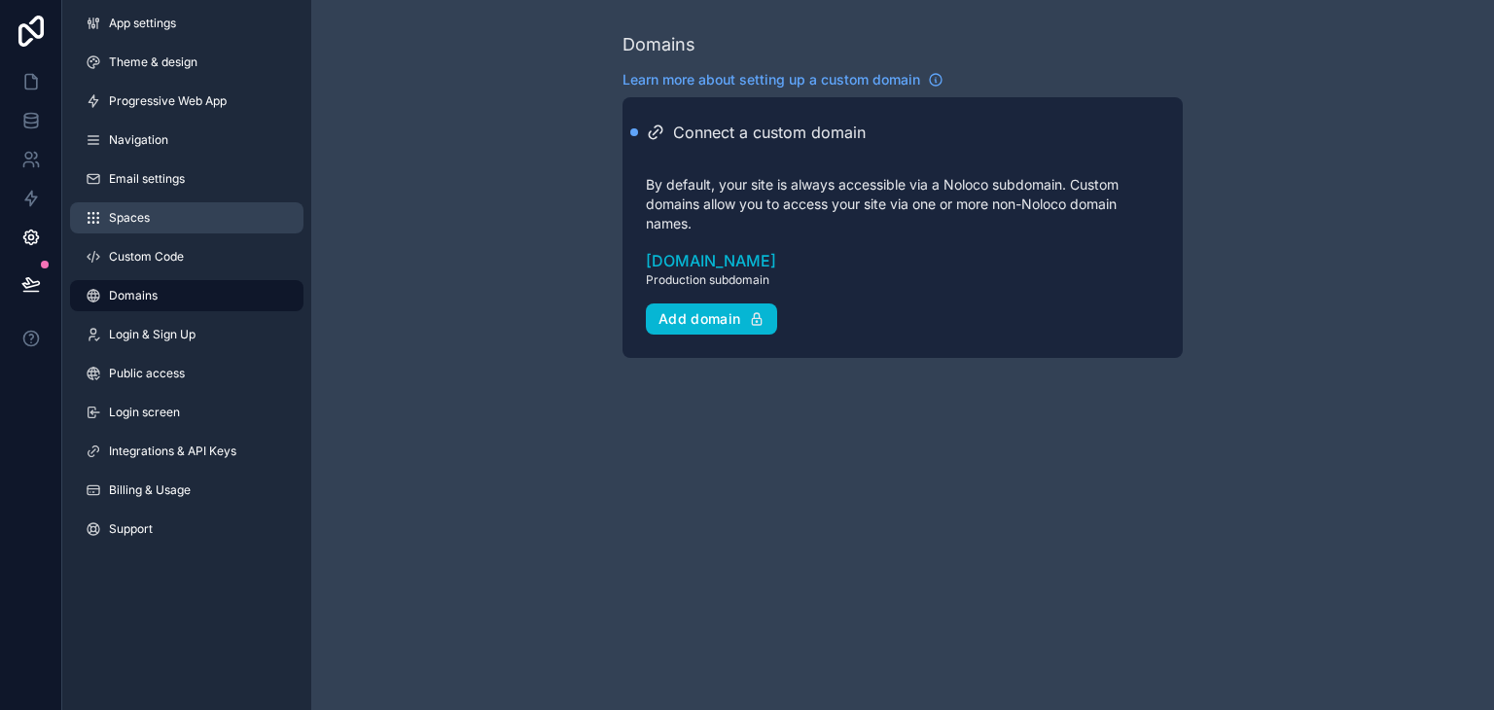
click at [225, 223] on link "Spaces" at bounding box center [186, 217] width 233 height 31
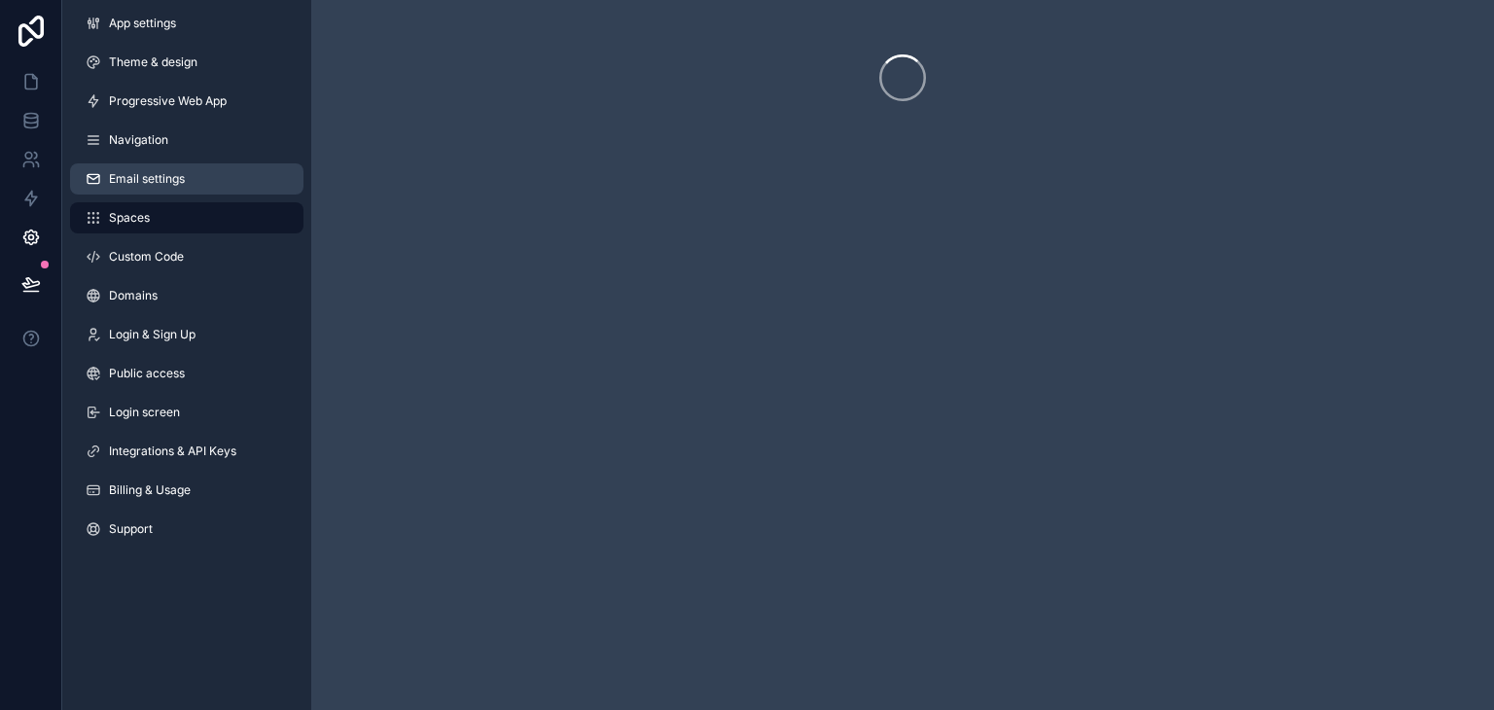
click at [235, 172] on link "Email settings" at bounding box center [186, 178] width 233 height 31
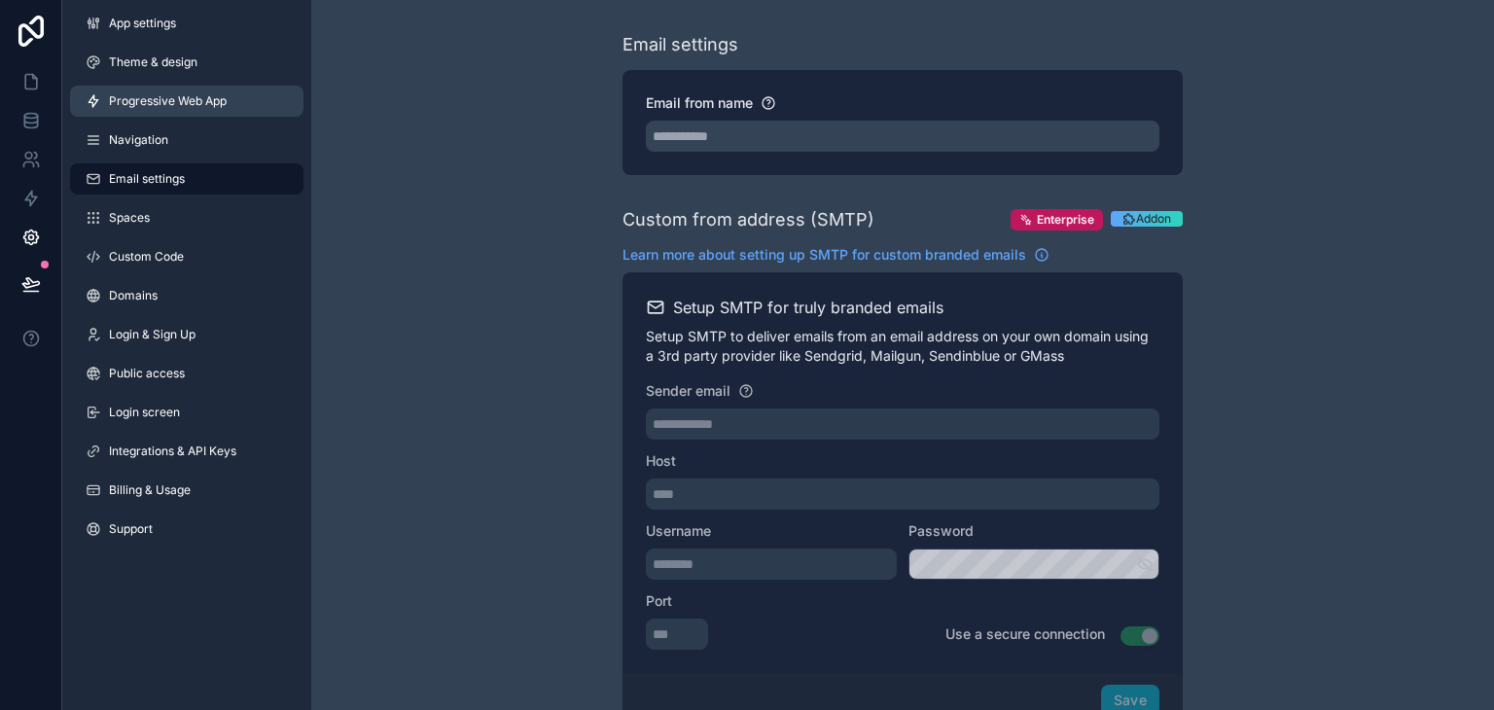
click at [239, 98] on link "Progressive Web App" at bounding box center [186, 101] width 233 height 31
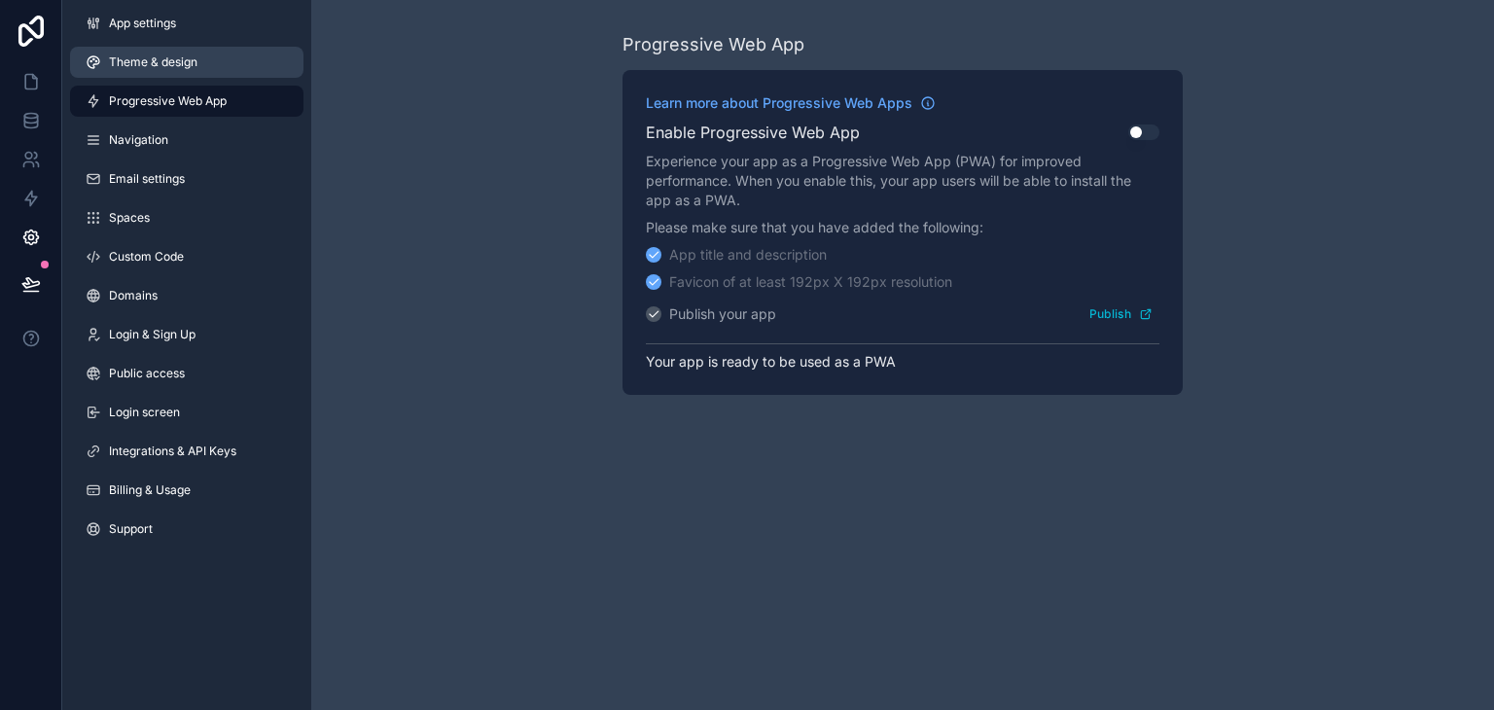
click at [245, 65] on link "Theme & design" at bounding box center [186, 62] width 233 height 31
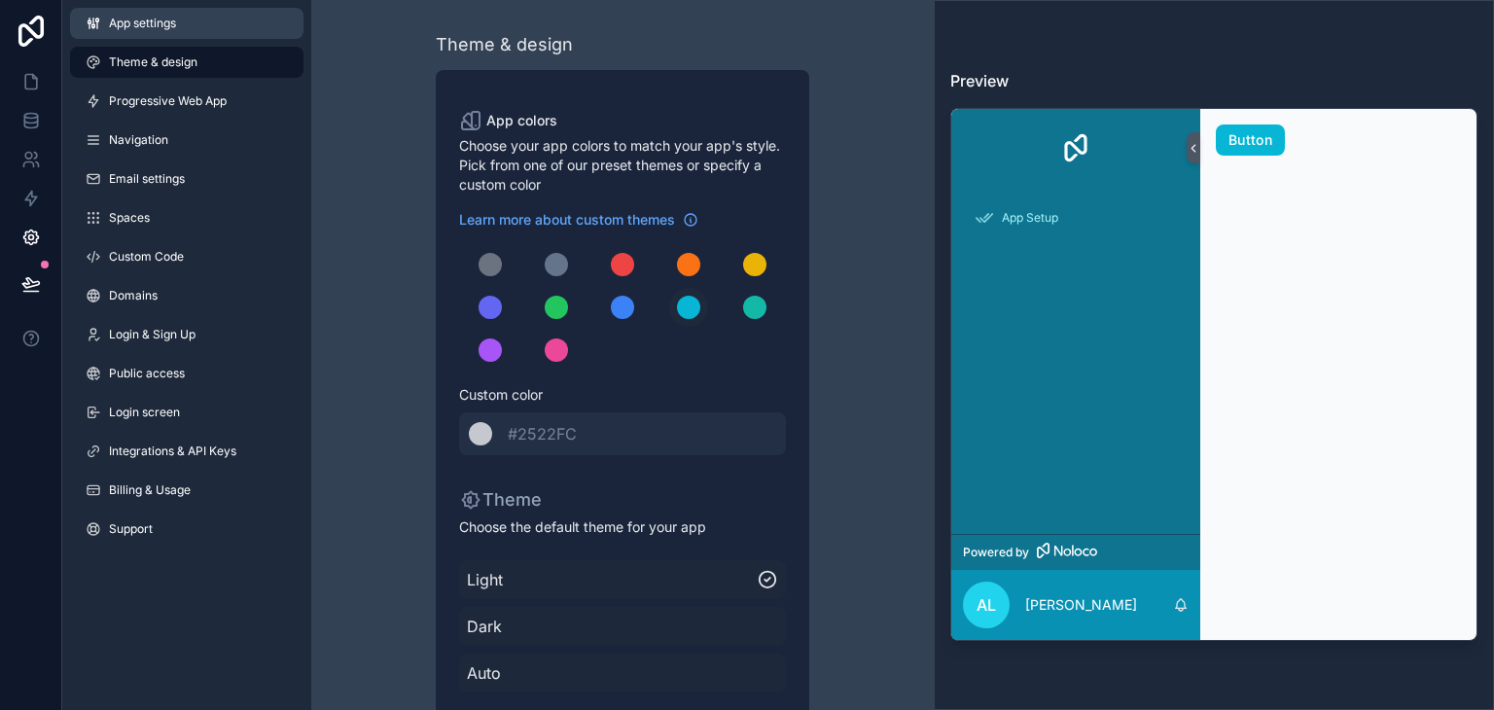
click at [244, 8] on link "App settings" at bounding box center [186, 23] width 233 height 31
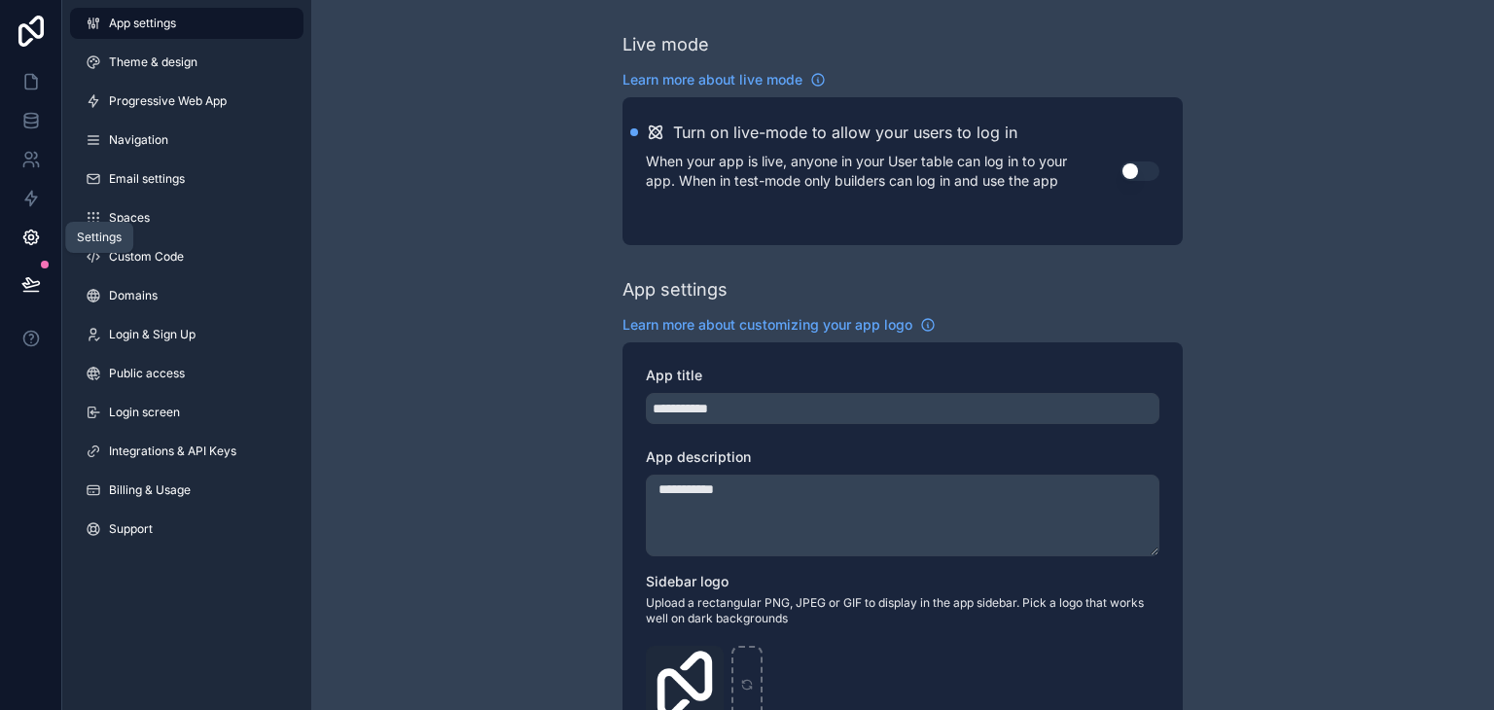
click at [18, 227] on link at bounding box center [30, 237] width 61 height 39
click at [38, 33] on icon at bounding box center [31, 31] width 39 height 31
click at [18, 94] on link at bounding box center [30, 81] width 61 height 39
